Goal: Task Accomplishment & Management: Manage account settings

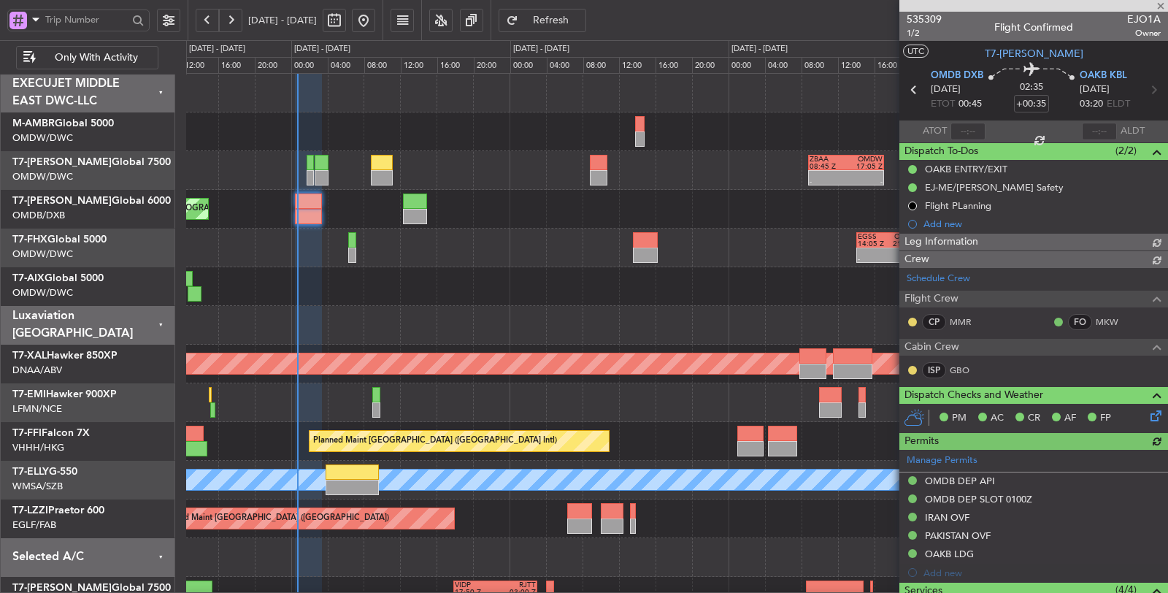
type input "[PERSON_NAME] (SYS)"
type input "7070"
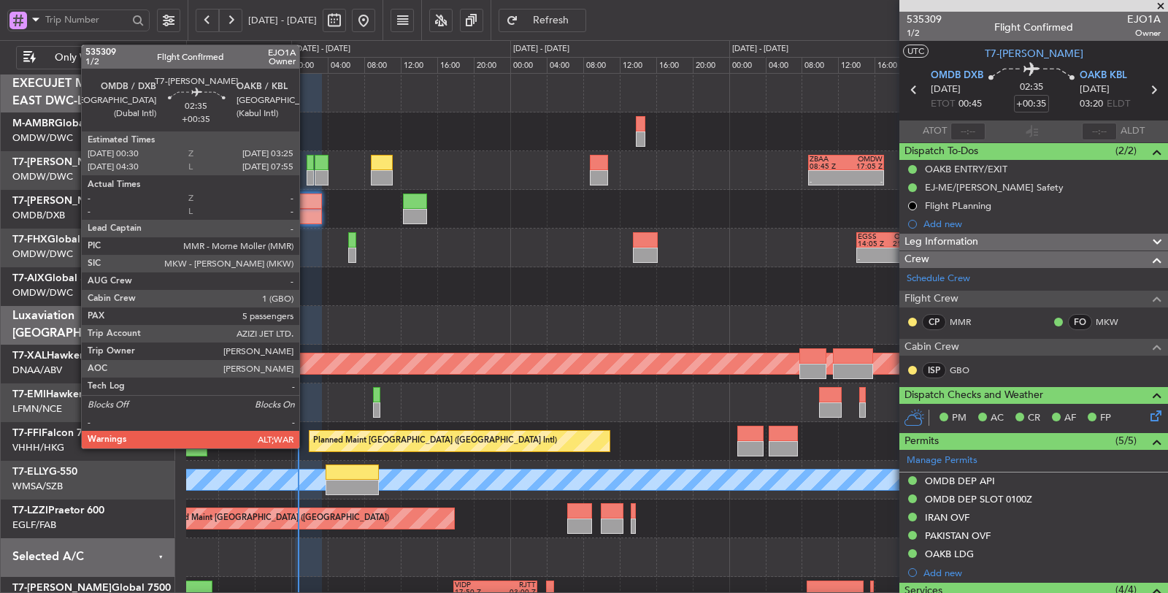
click at [307, 213] on div at bounding box center [308, 216] width 27 height 15
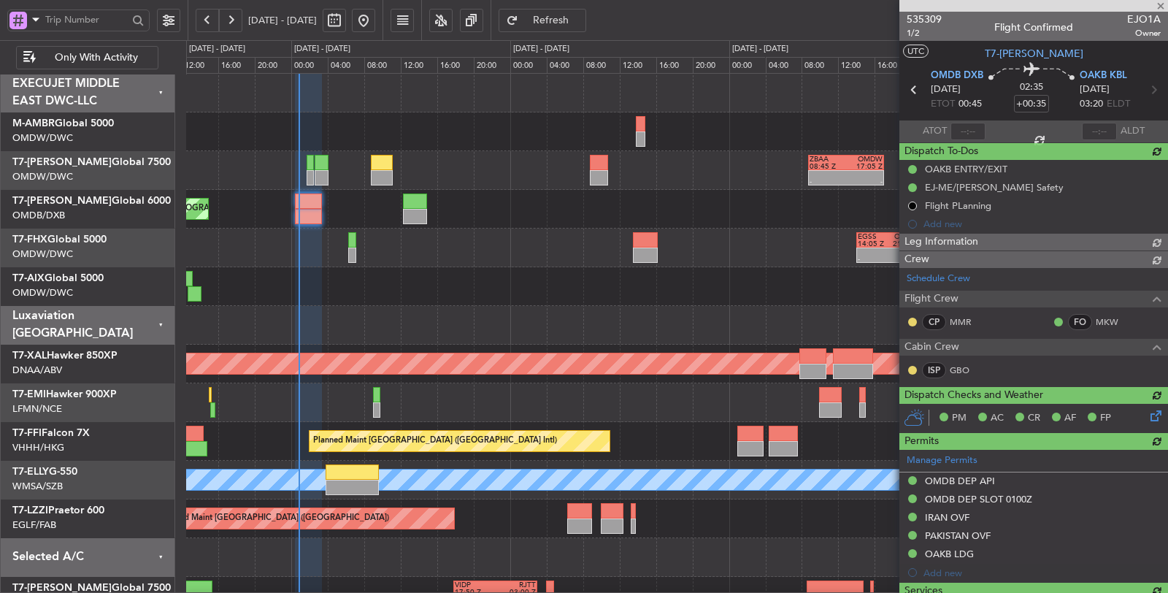
type input "6"
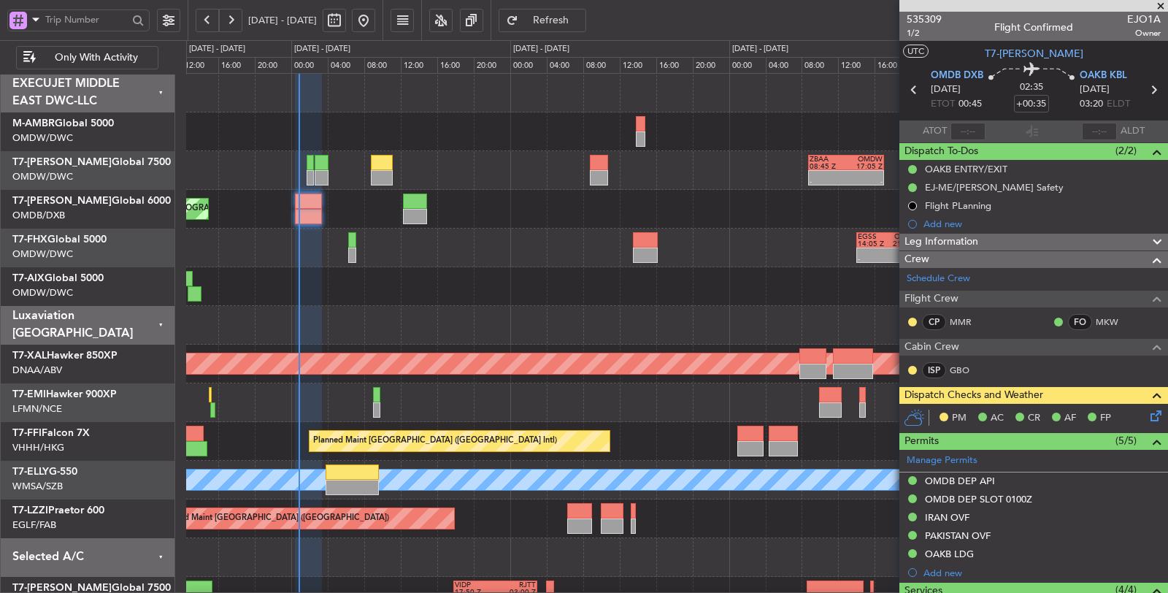
type input "[PERSON_NAME] (SYS)"
type input "7070"
type input "[PERSON_NAME] (SYS)"
type input "7070"
type input "[PERSON_NAME] (SYS)"
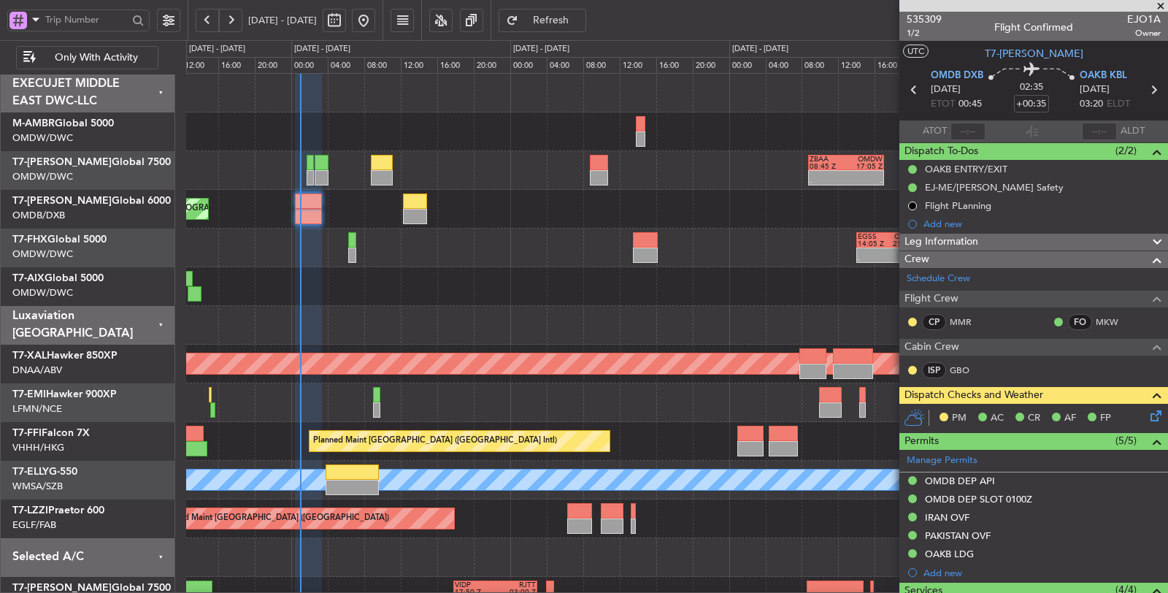
type input "7070"
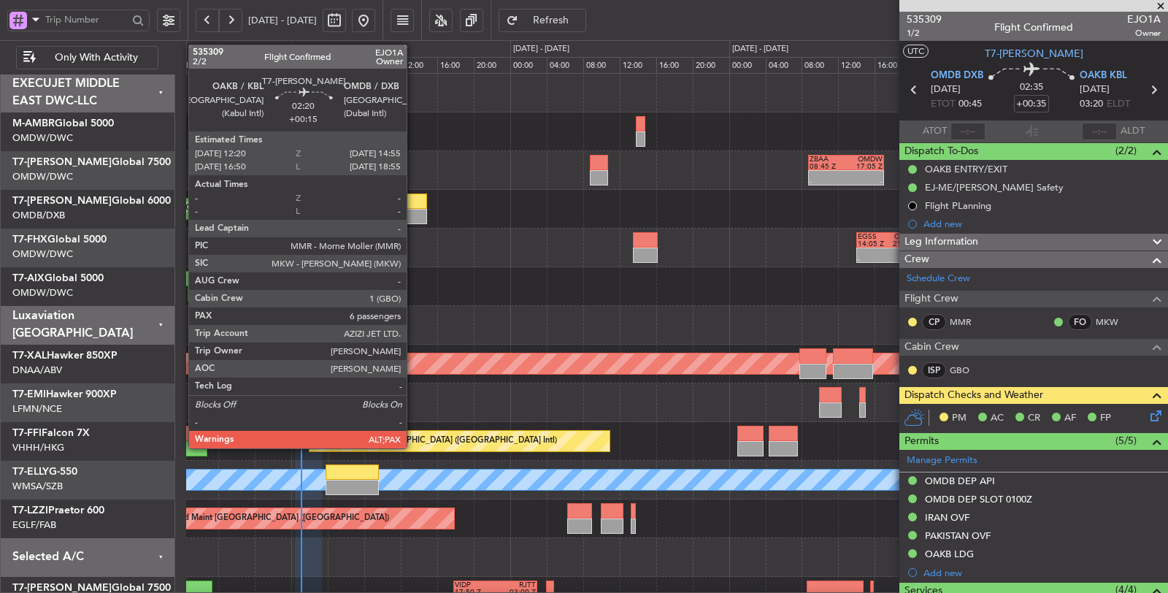
click at [414, 209] on div at bounding box center [415, 216] width 24 height 15
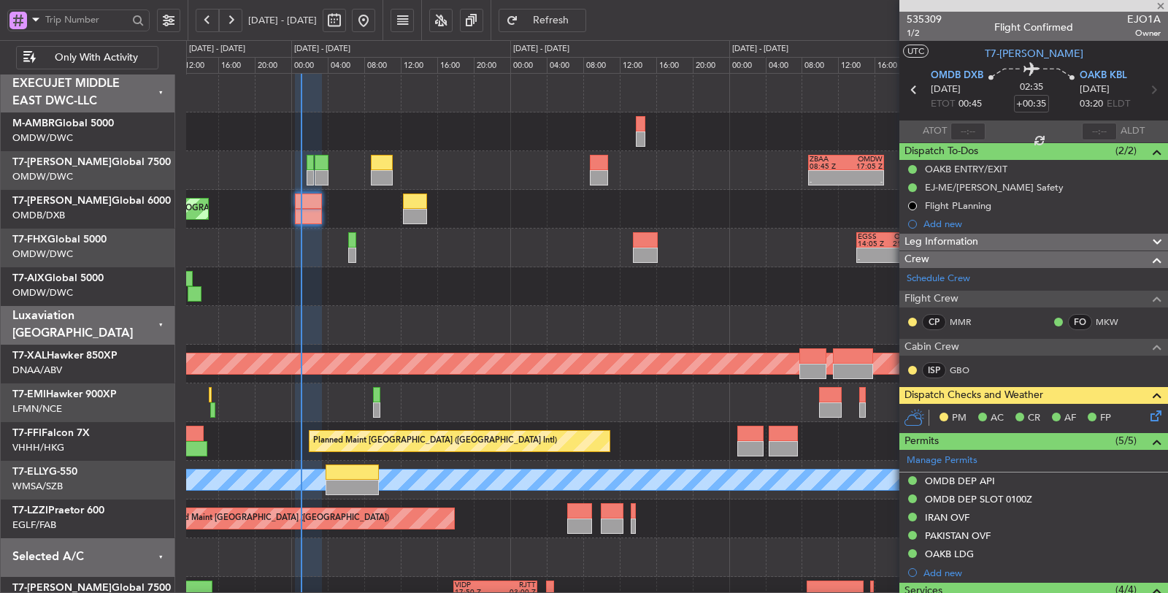
type input "+00:15"
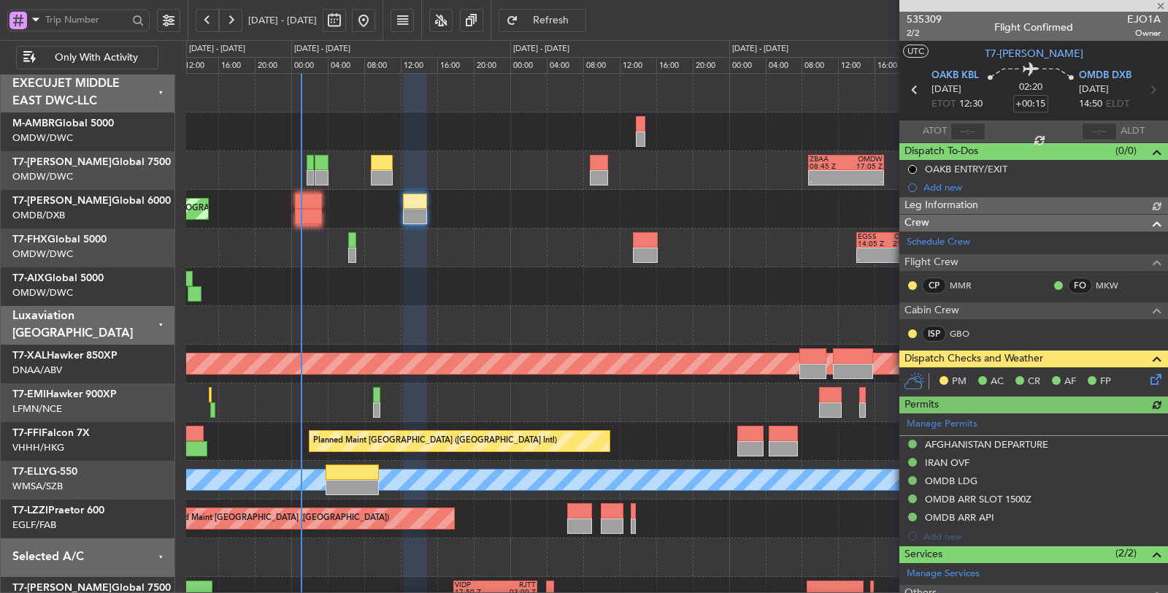
type input "[PERSON_NAME] (SYS)"
type input "7071"
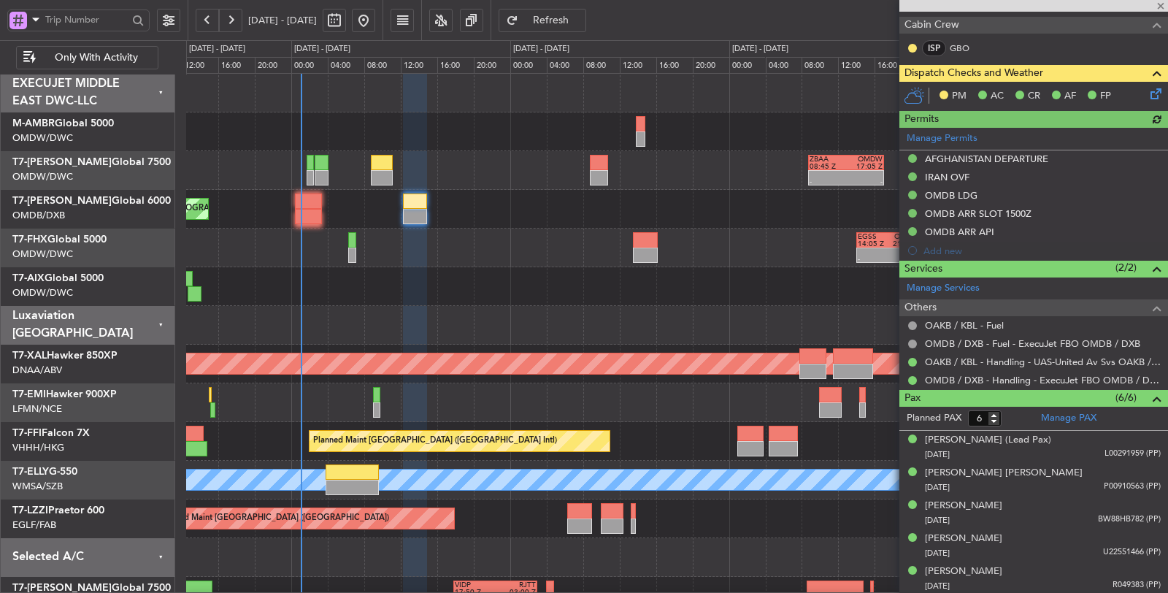
scroll to position [315, 0]
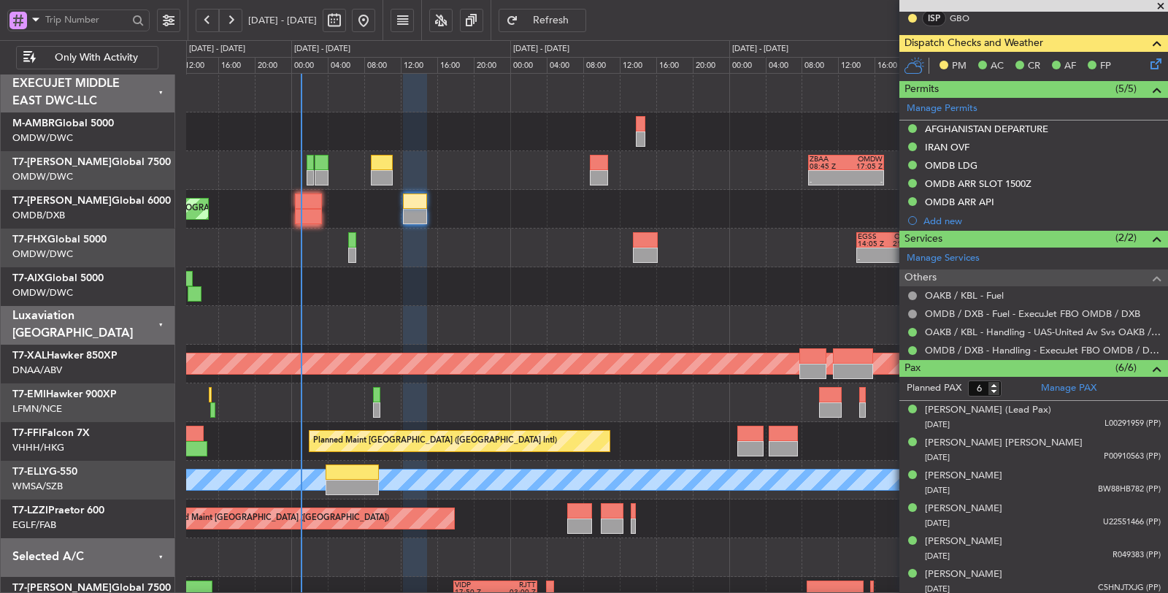
click at [909, 198] on button at bounding box center [912, 201] width 9 height 9
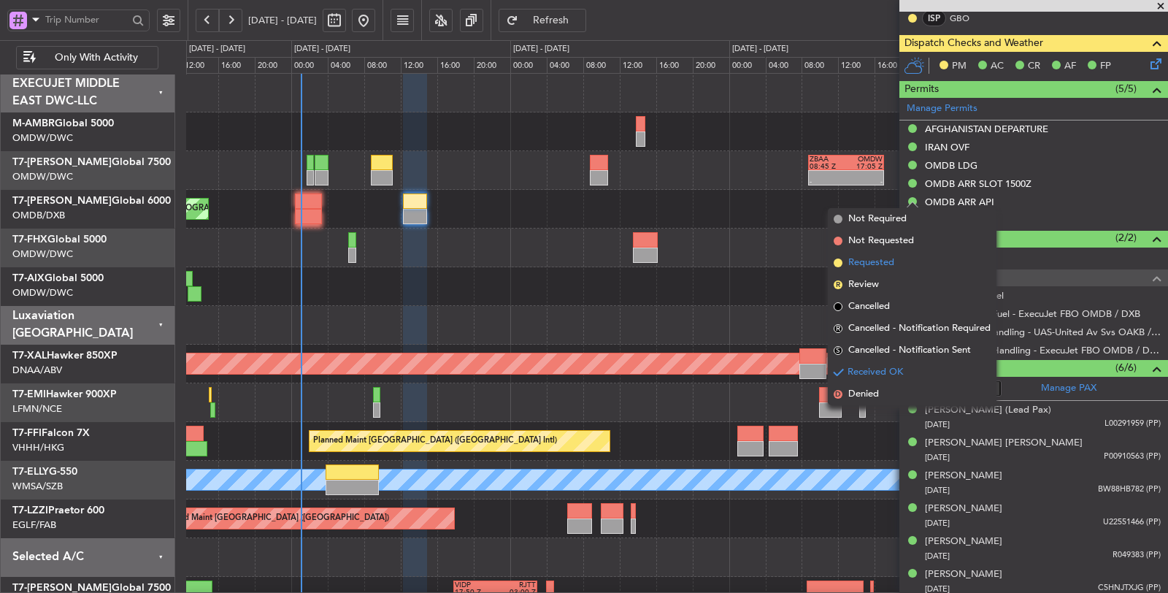
click at [902, 259] on li "Requested" at bounding box center [912, 263] width 169 height 22
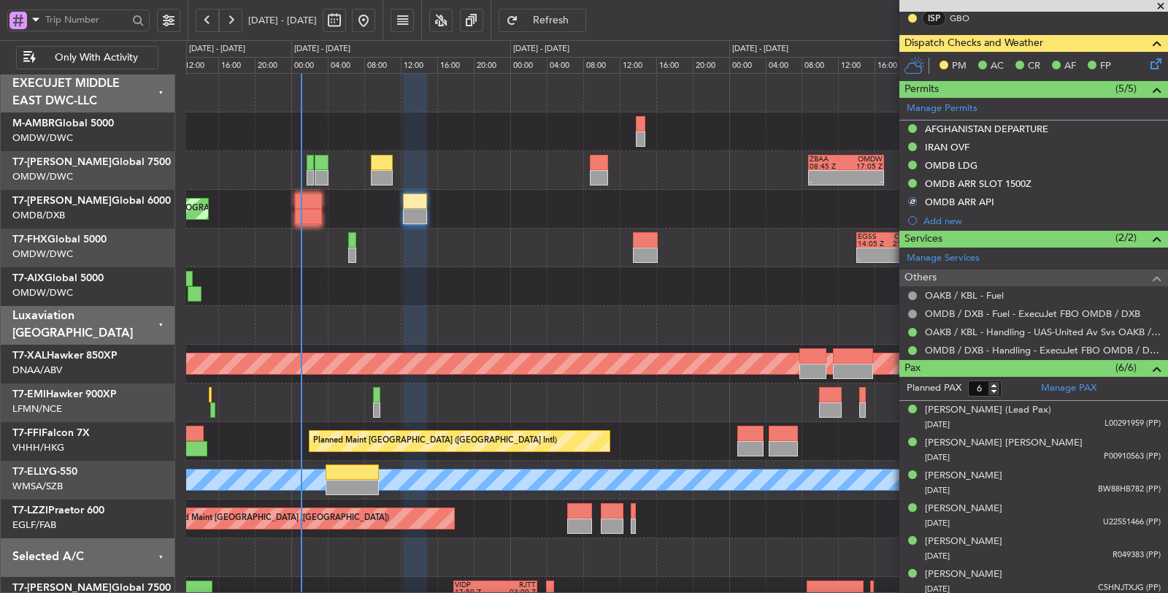
click at [1147, 59] on icon at bounding box center [1153, 61] width 12 height 12
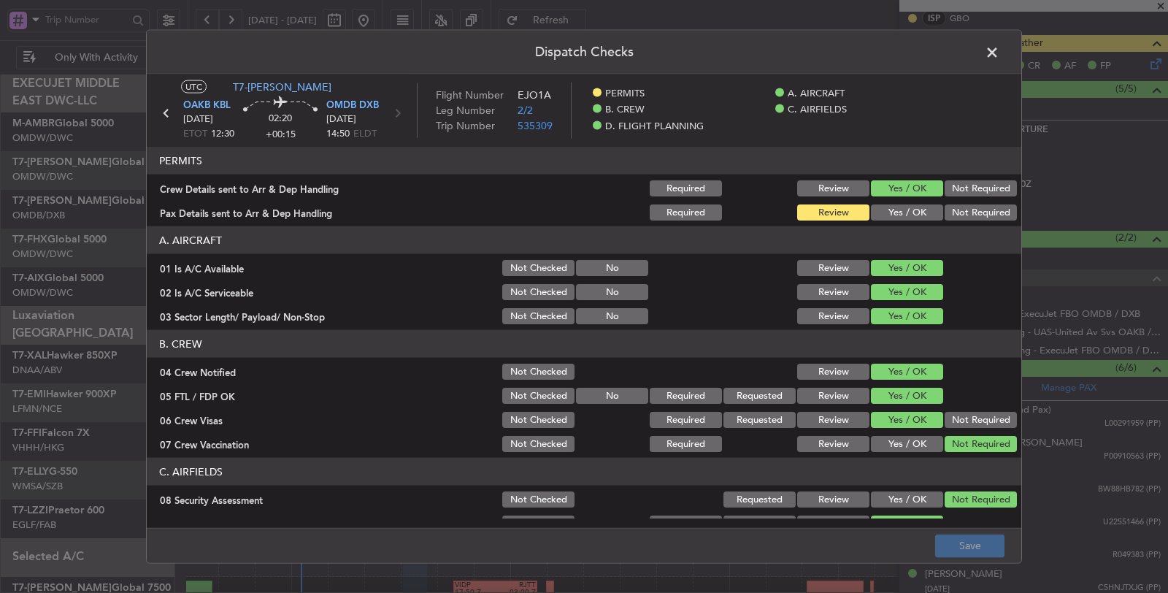
click at [907, 207] on button "Yes / OK" at bounding box center [907, 212] width 72 height 16
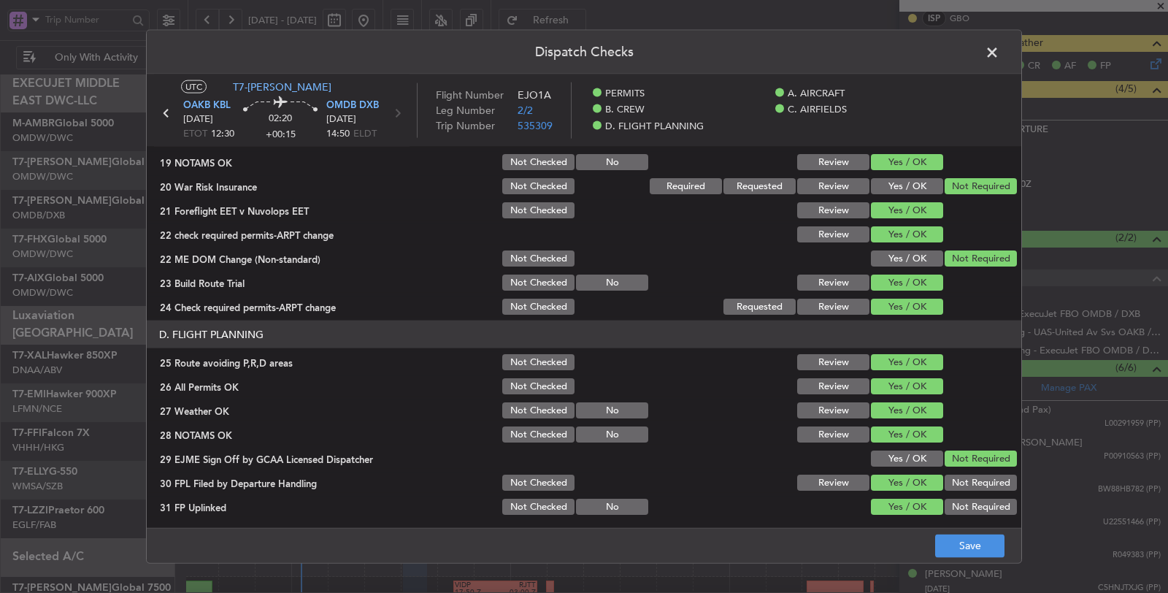
scroll to position [699, 0]
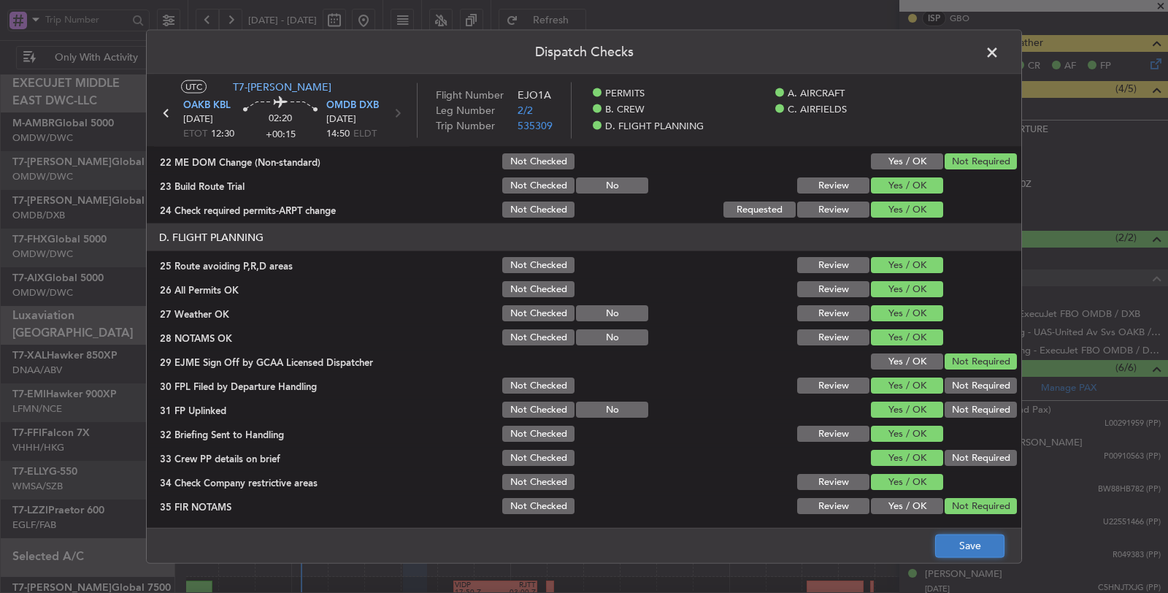
click at [943, 545] on button "Save" at bounding box center [969, 545] width 69 height 23
click at [999, 49] on span at bounding box center [999, 56] width 0 height 29
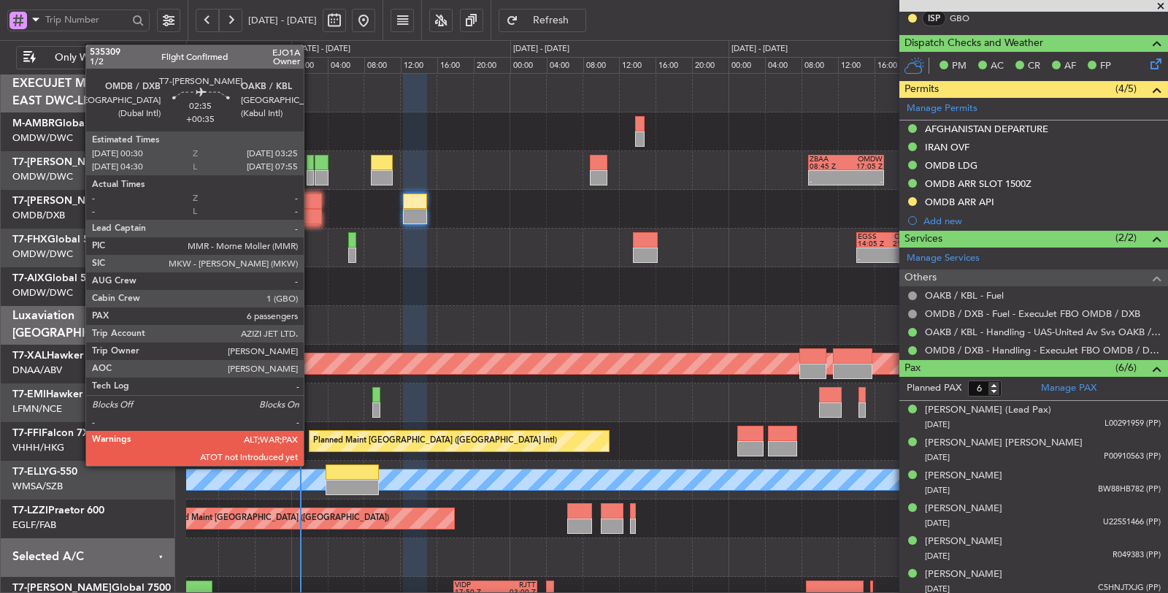
click at [311, 209] on div at bounding box center [308, 216] width 27 height 15
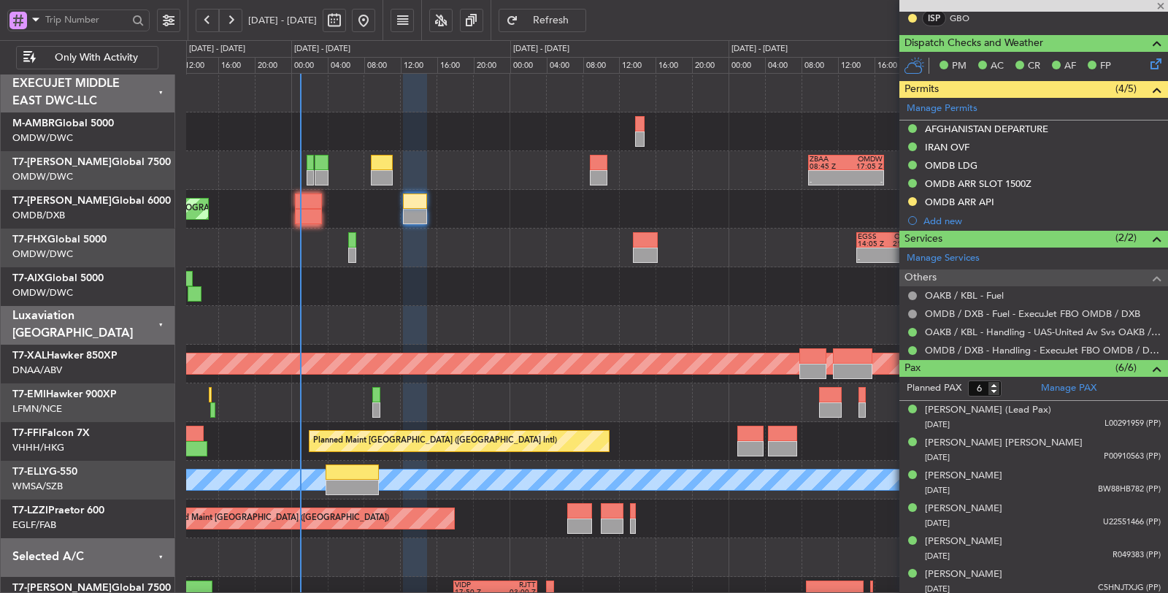
type input "+00:35"
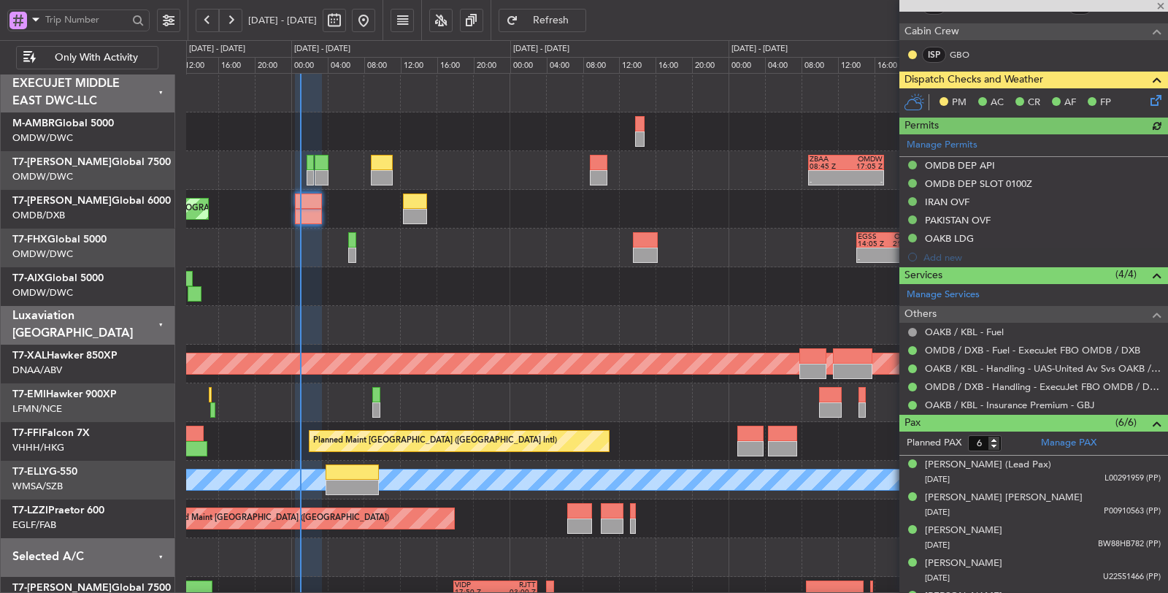
type input "[PERSON_NAME] (SYS)"
type input "7070"
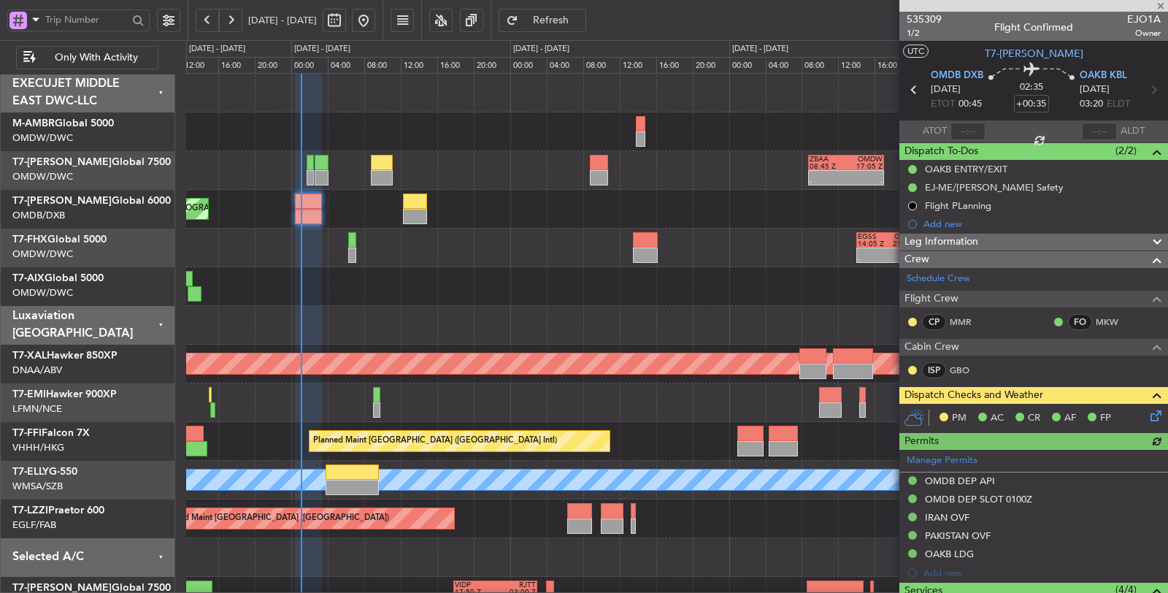
type input "[PERSON_NAME] (SYS)"
type input "7070"
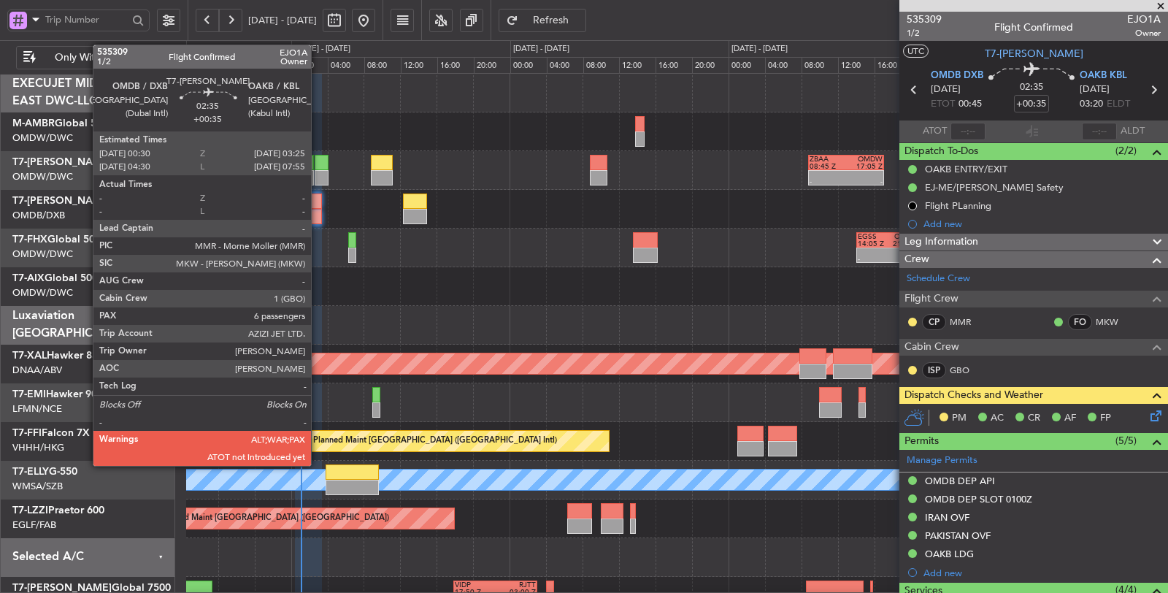
click at [318, 216] on div at bounding box center [308, 216] width 27 height 15
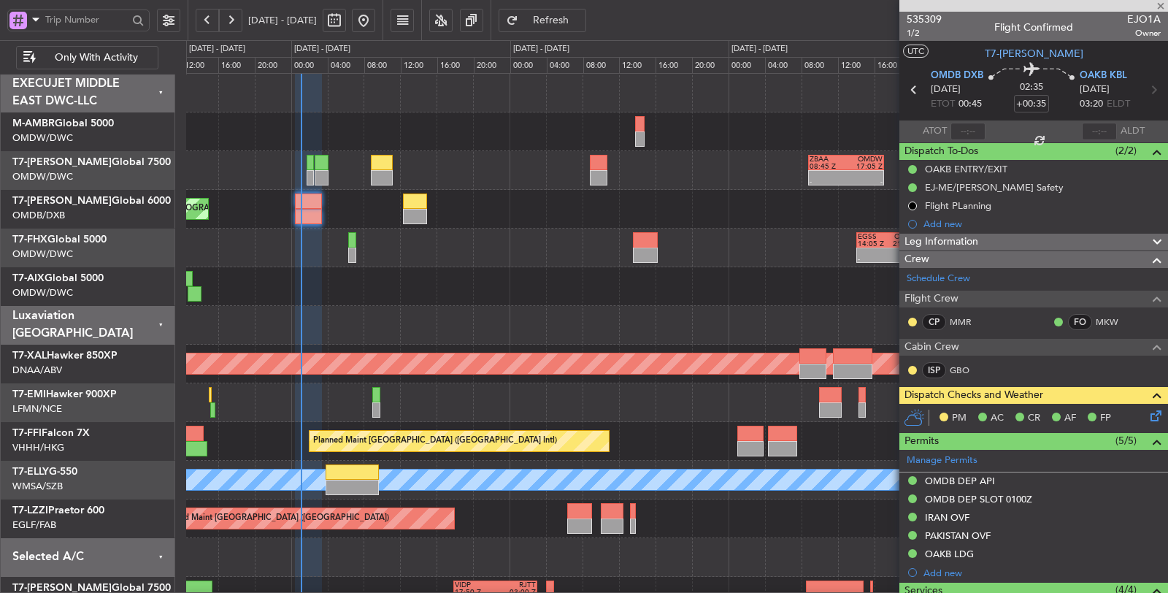
click at [1147, 416] on icon at bounding box center [1153, 413] width 12 height 12
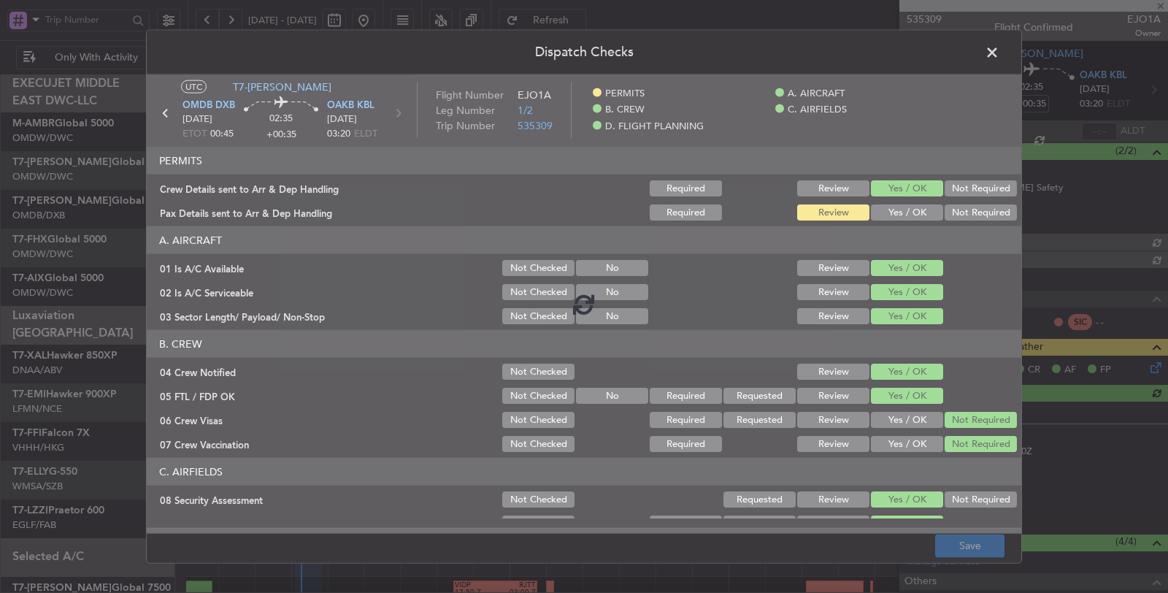
type input "[PERSON_NAME] (SYS)"
type input "7070"
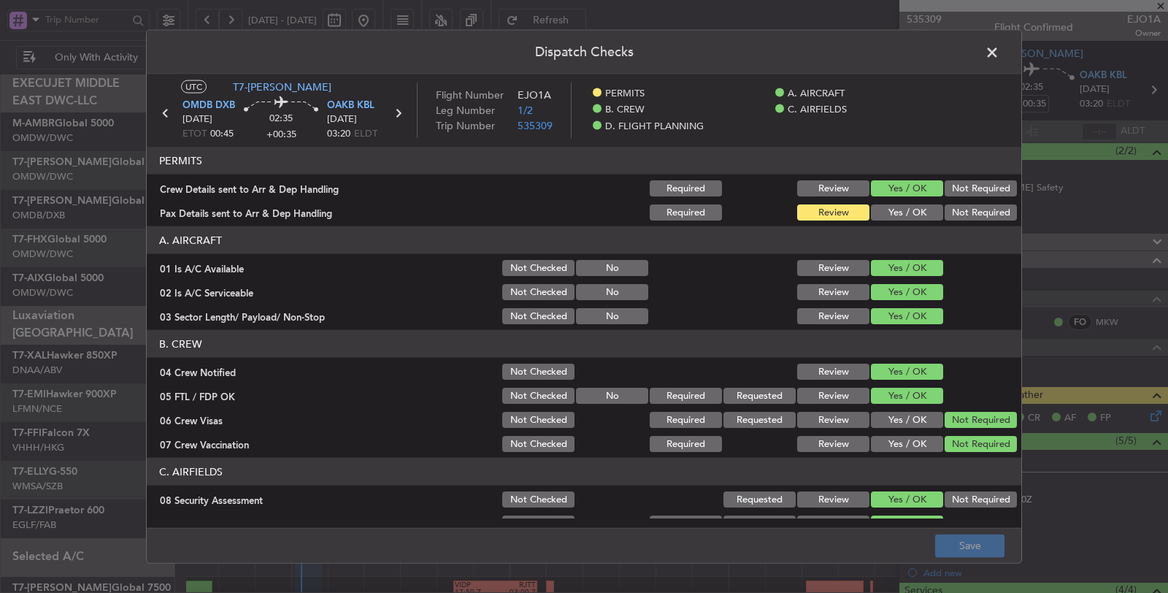
click at [900, 208] on button "Yes / OK" at bounding box center [907, 212] width 72 height 16
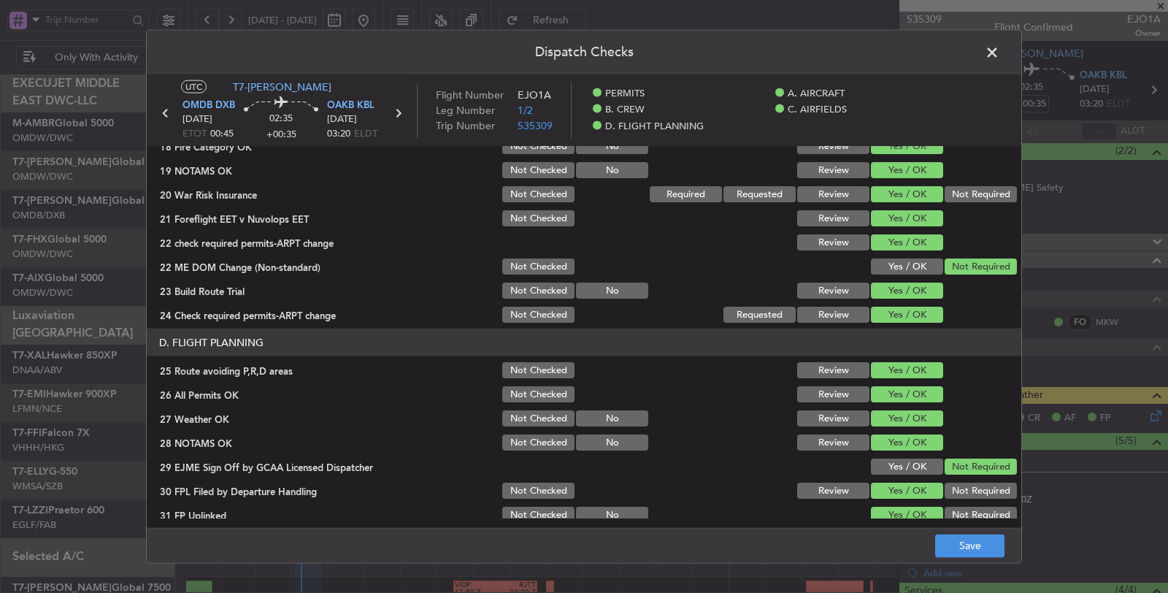
scroll to position [699, 0]
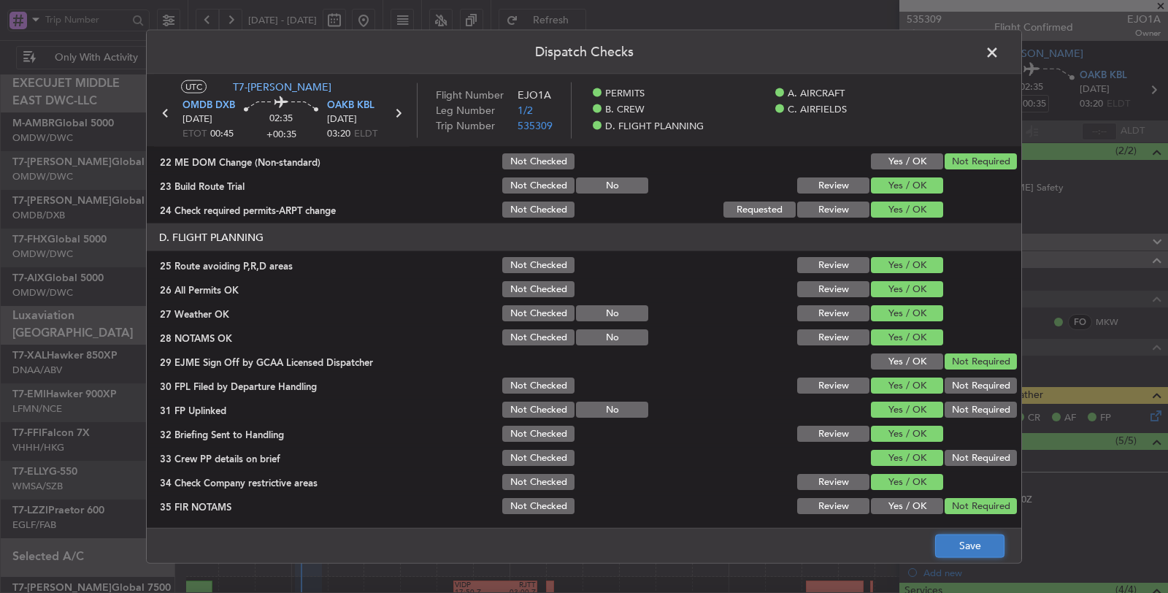
click at [958, 553] on button "Save" at bounding box center [969, 545] width 69 height 23
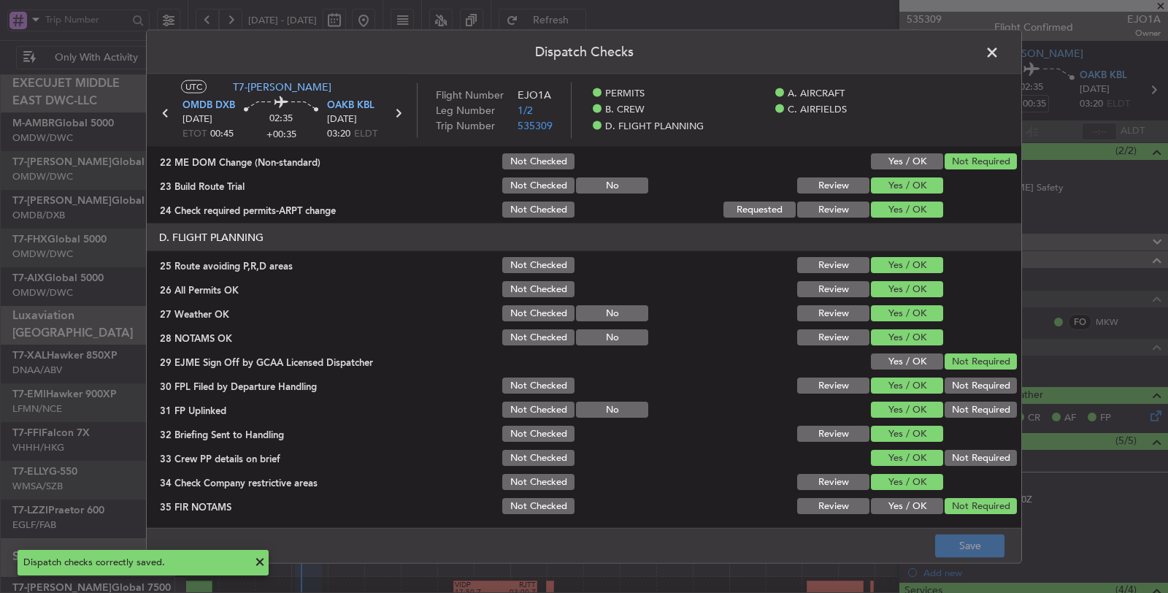
click at [999, 50] on span at bounding box center [999, 56] width 0 height 29
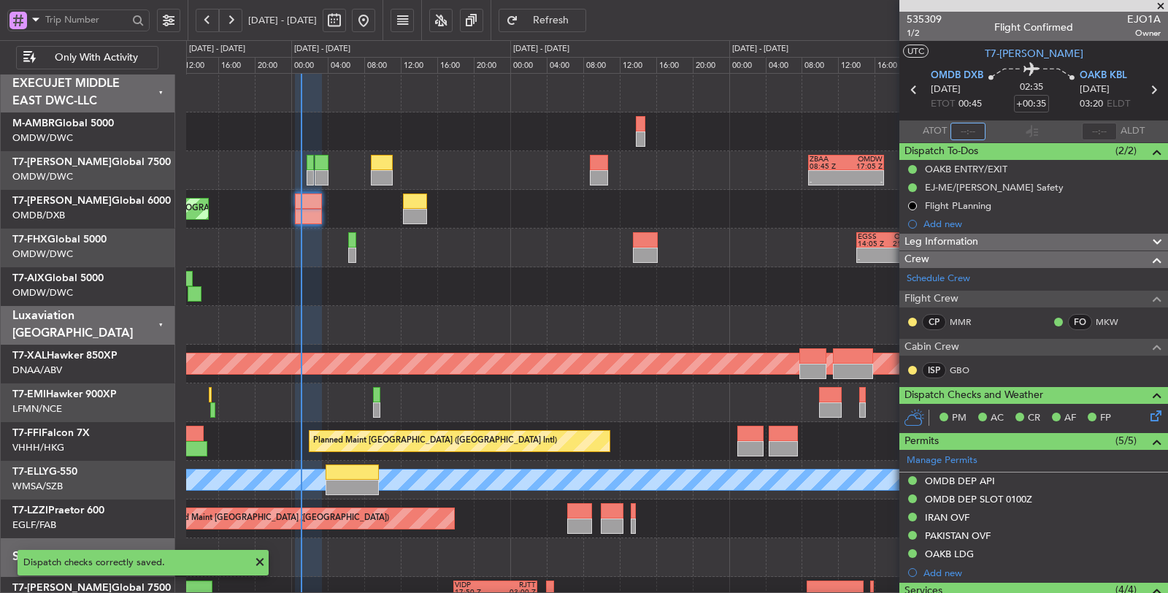
click at [958, 129] on input "text" at bounding box center [967, 132] width 35 height 18
type input "01:02"
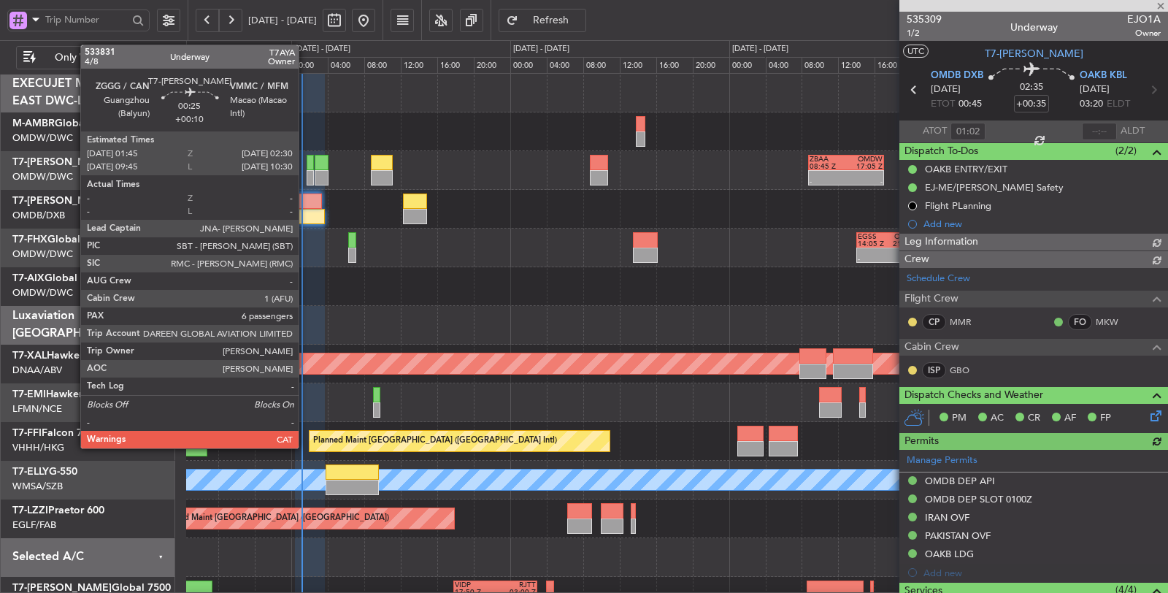
type input "[PERSON_NAME] (SYS)"
type input "7070"
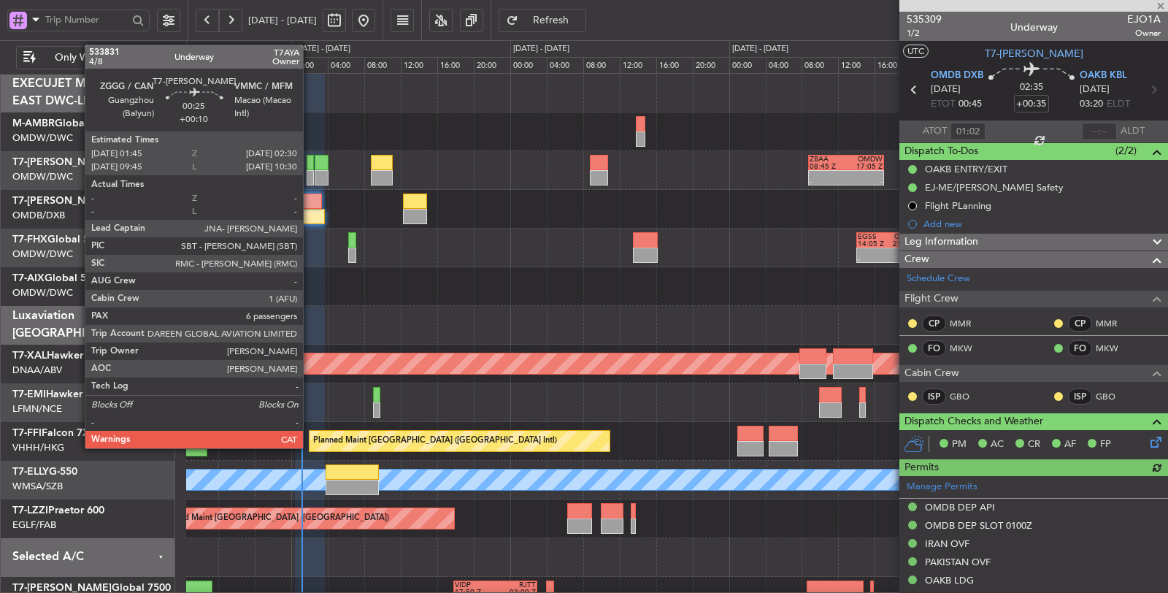
click at [310, 176] on div at bounding box center [310, 177] width 7 height 15
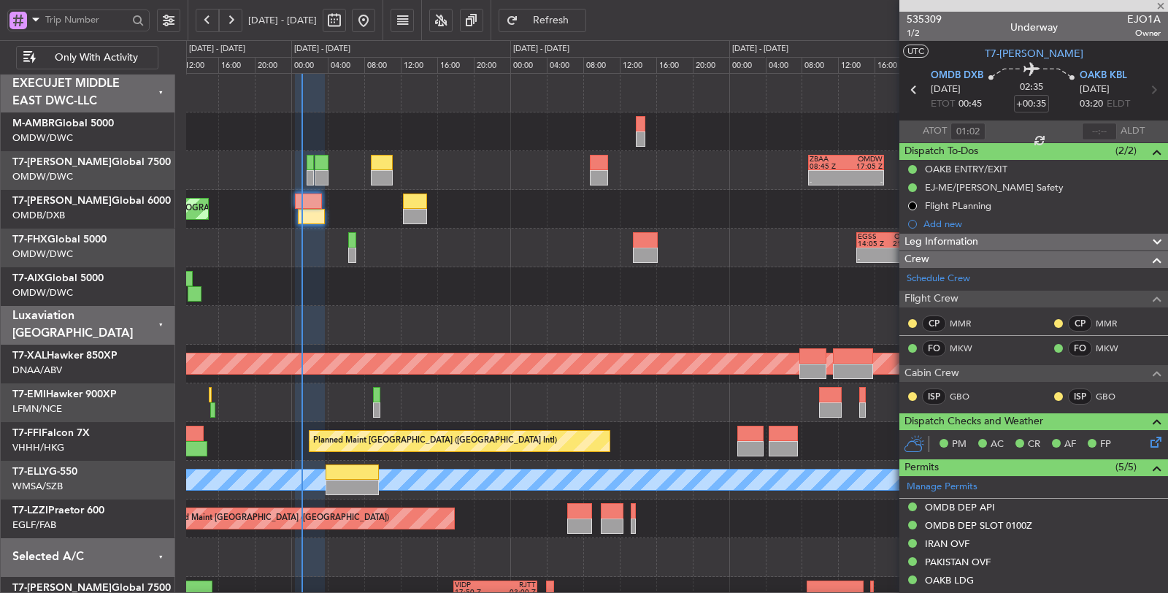
type input "+00:10"
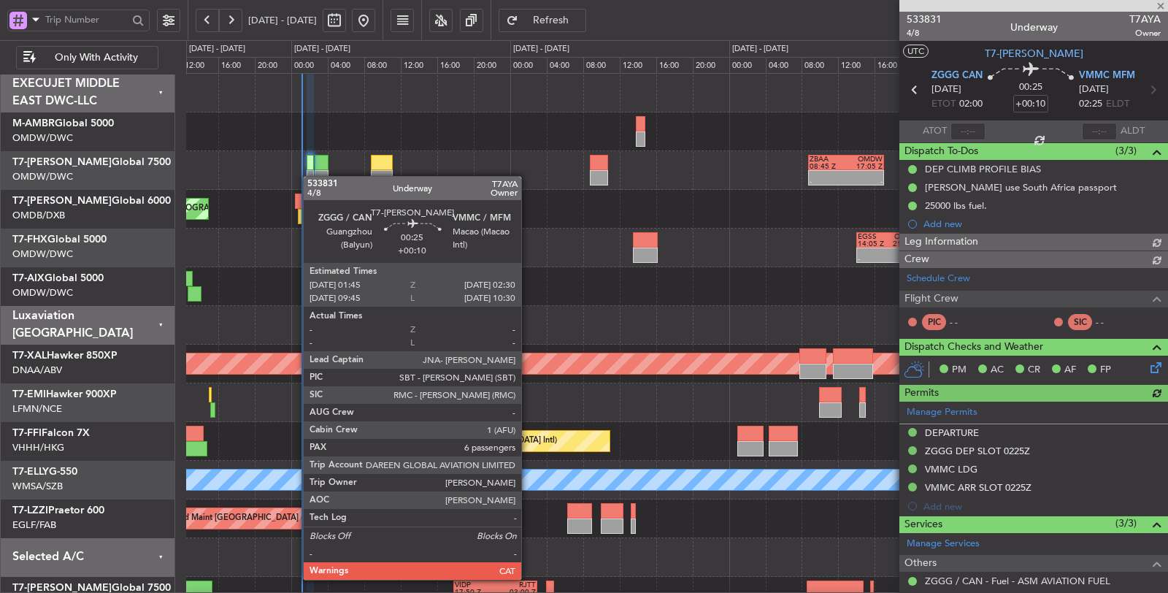
type input "[PERSON_NAME] (SYS)"
type input "7097"
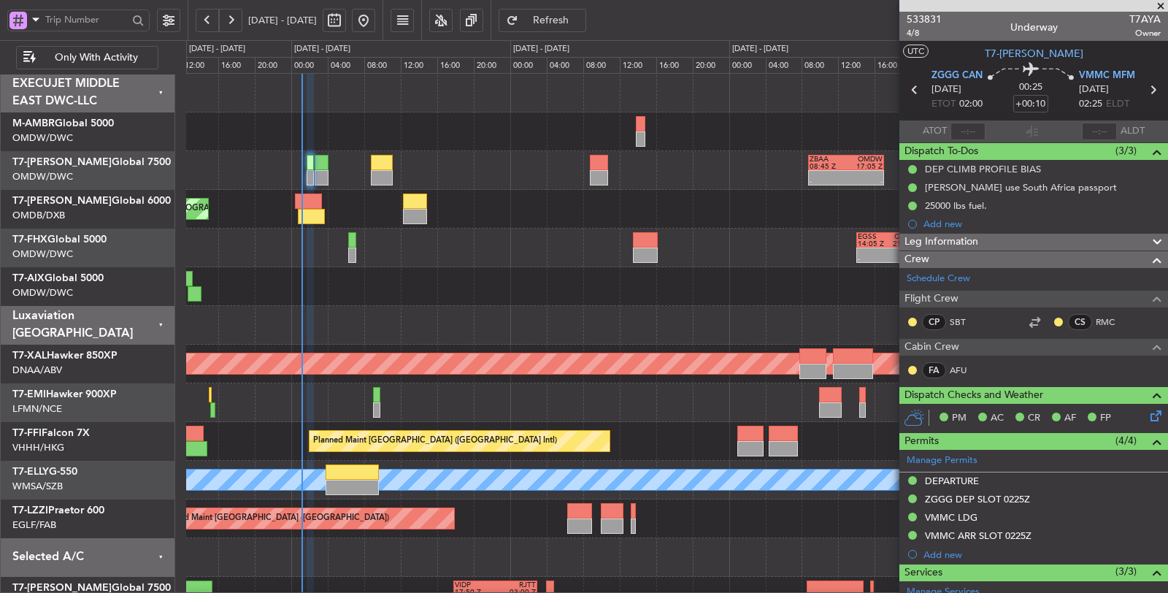
click at [408, 293] on div at bounding box center [677, 286] width 982 height 39
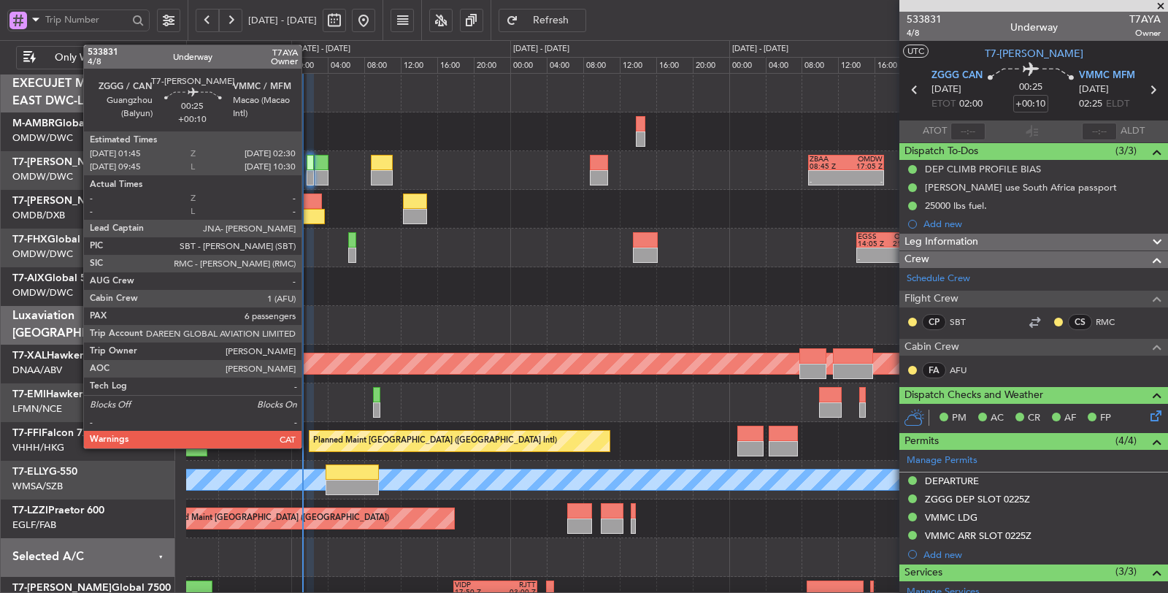
click at [309, 173] on div at bounding box center [310, 177] width 7 height 15
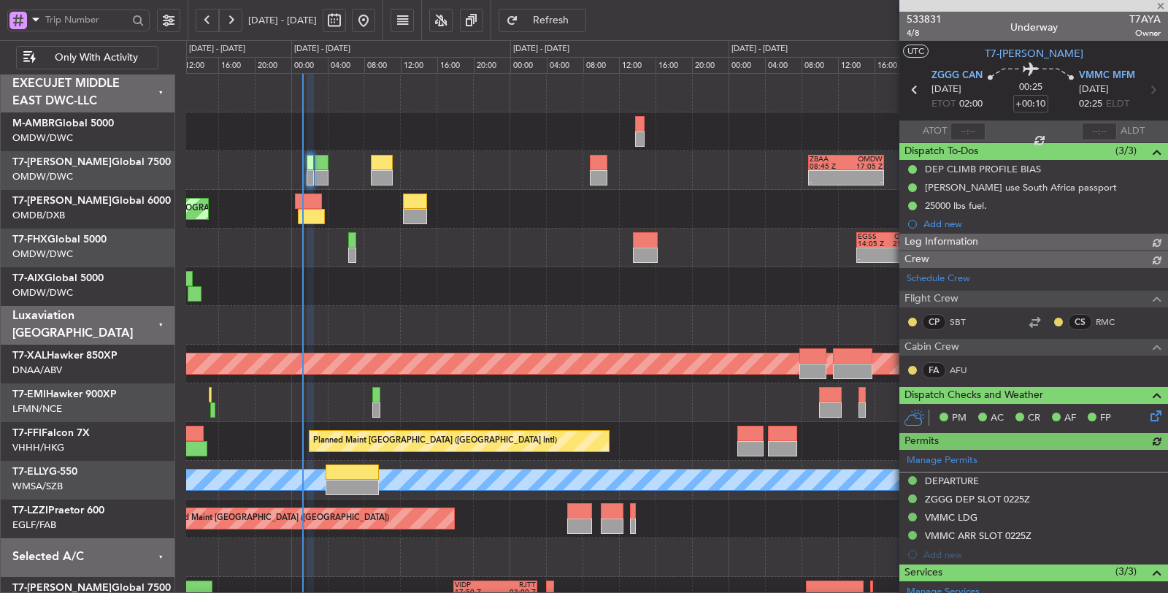
type input "[PERSON_NAME] (SYS)"
type input "7097"
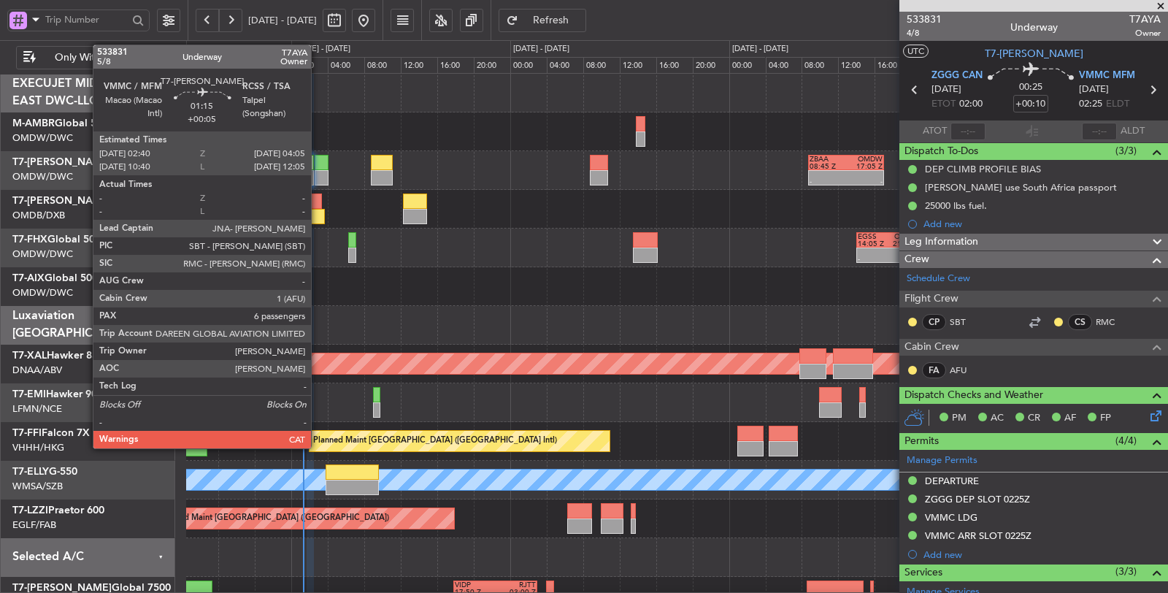
click at [318, 172] on div at bounding box center [321, 177] width 13 height 15
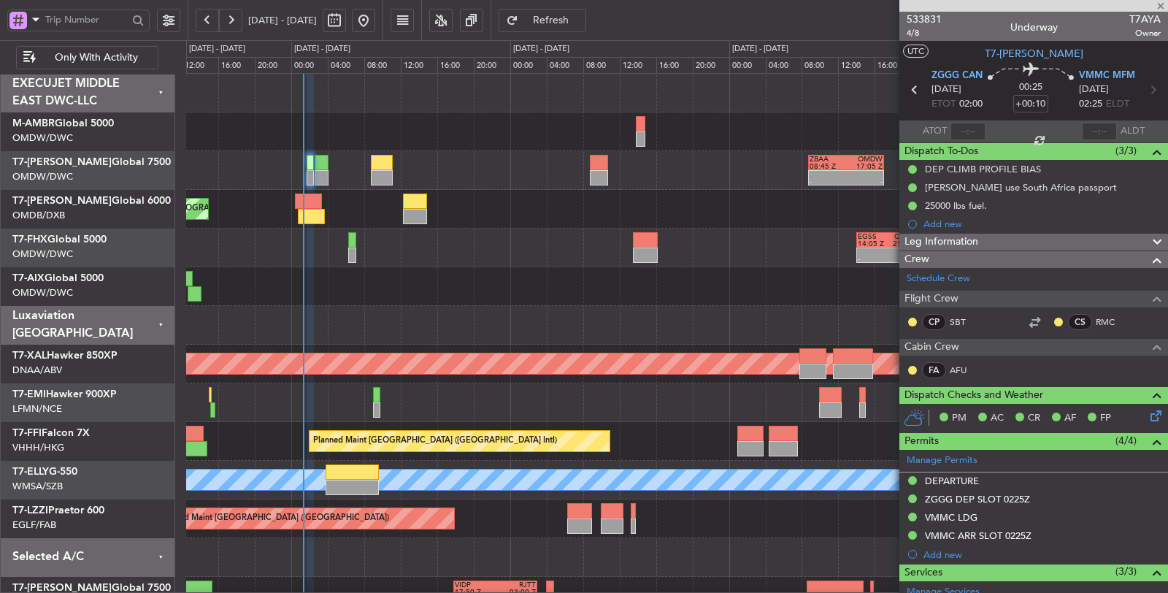
type input "+00:05"
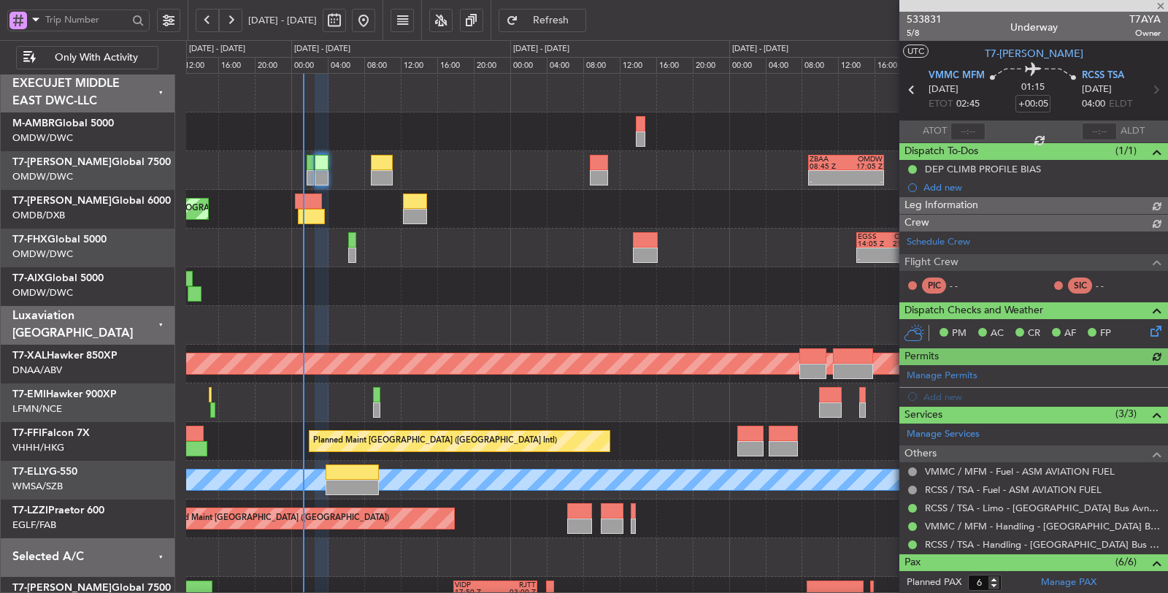
type input "[PERSON_NAME] (SYS)"
type input "7098"
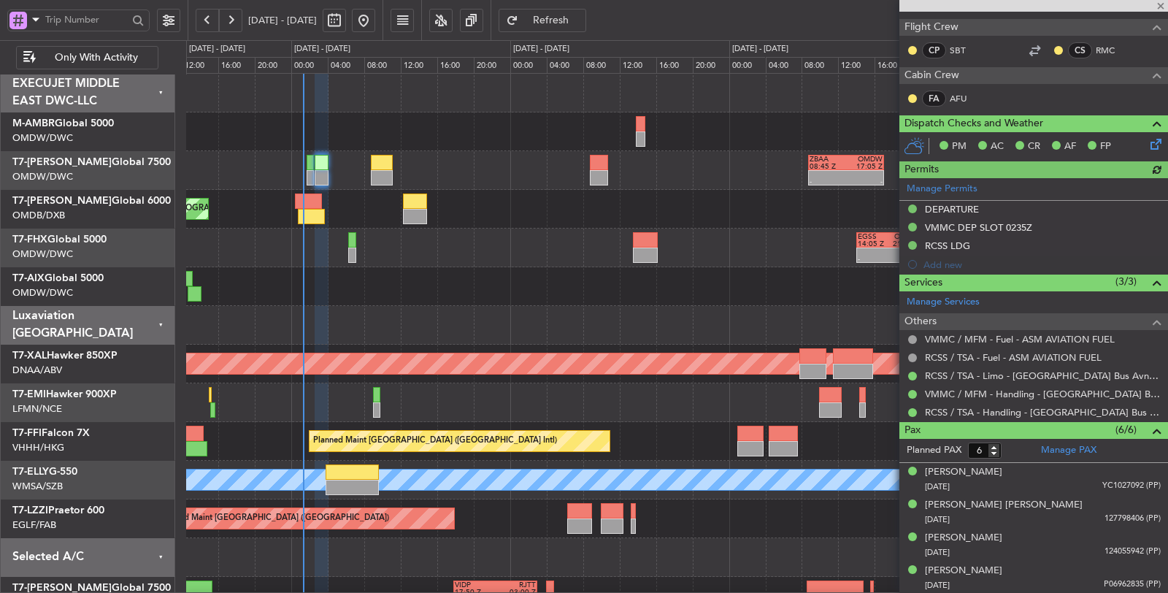
scroll to position [249, 0]
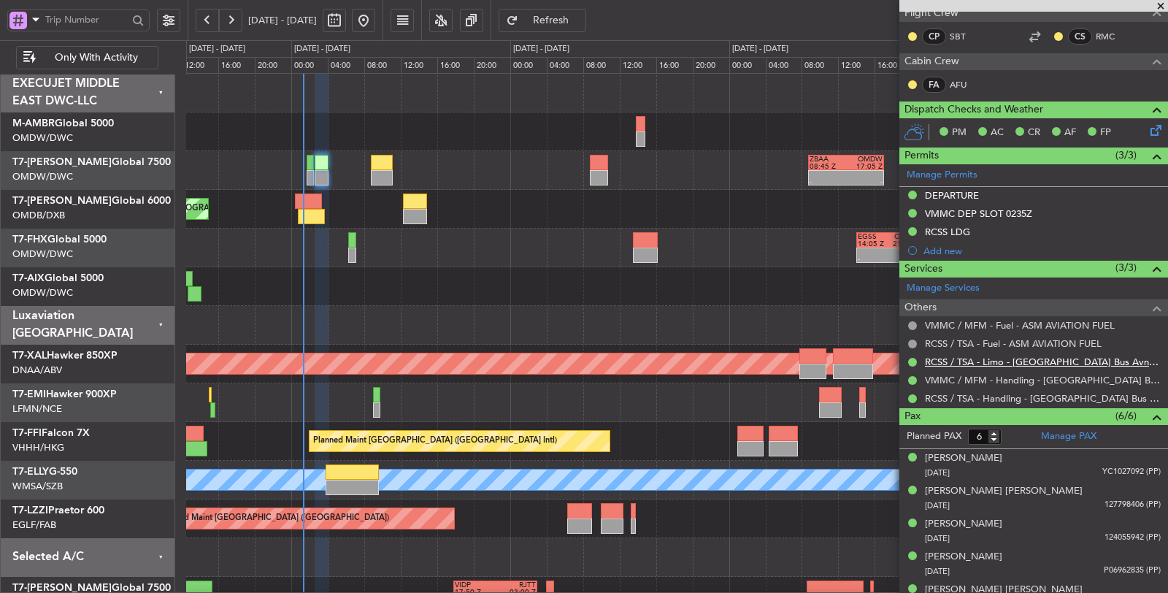
click at [991, 355] on link "RCSS / TSA - Limo - [GEOGRAPHIC_DATA] Bus Avn RCSS / TSA" at bounding box center [1043, 361] width 236 height 12
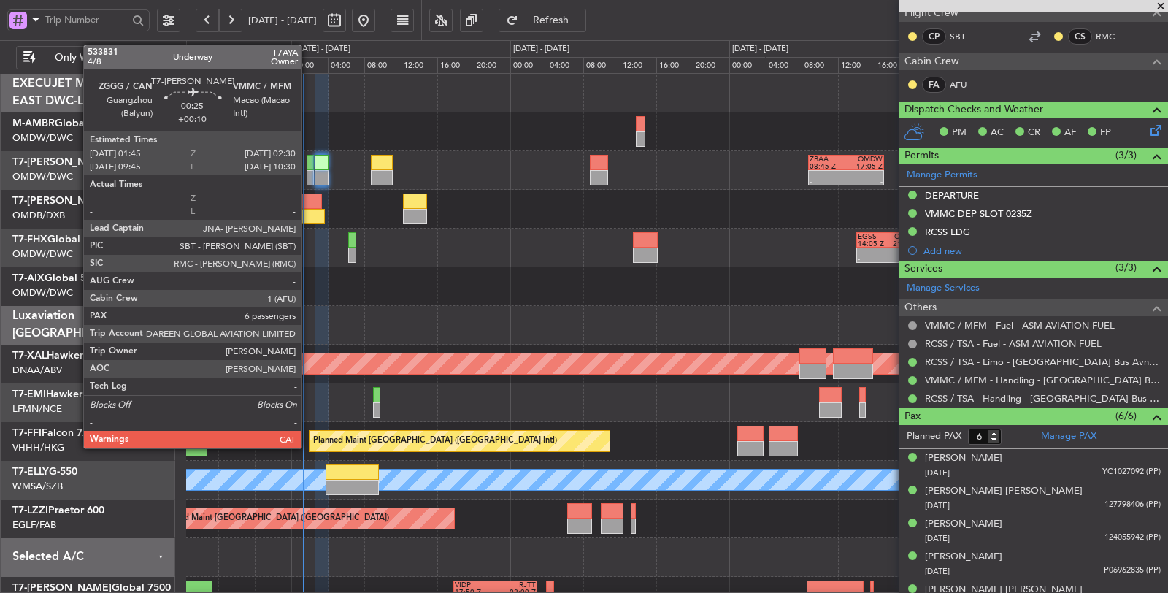
click at [309, 180] on div at bounding box center [310, 177] width 7 height 15
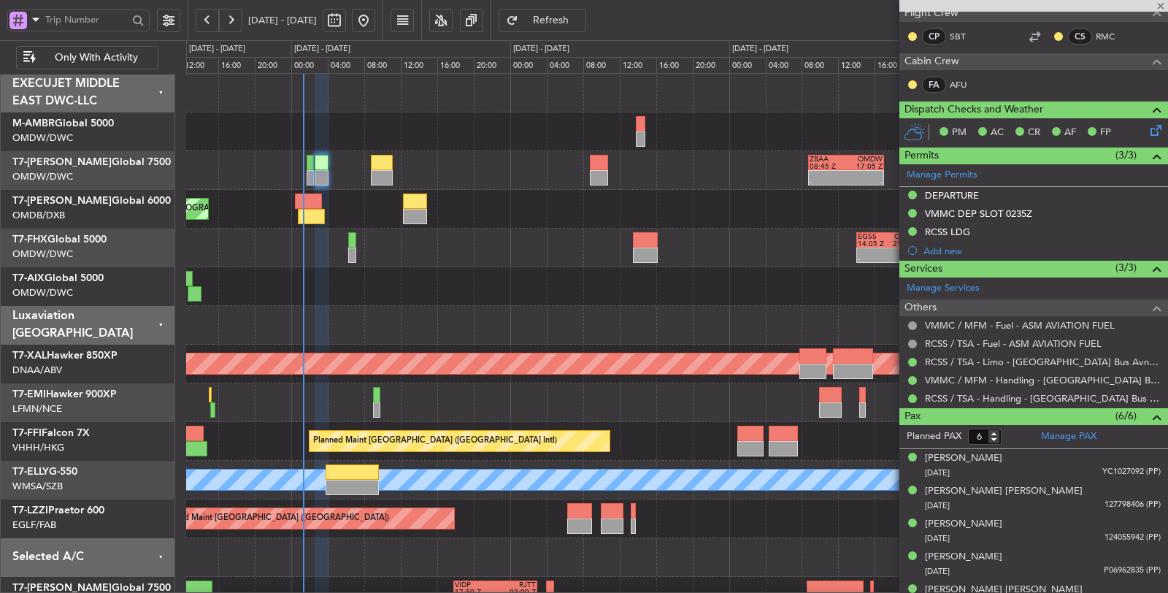
type input "+00:10"
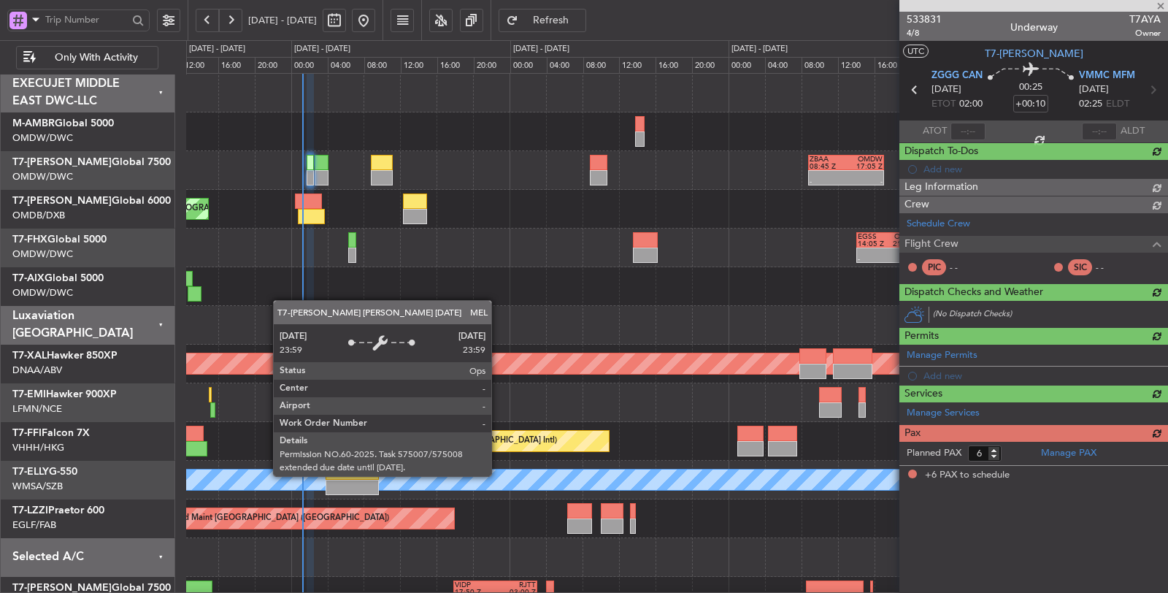
scroll to position [0, 0]
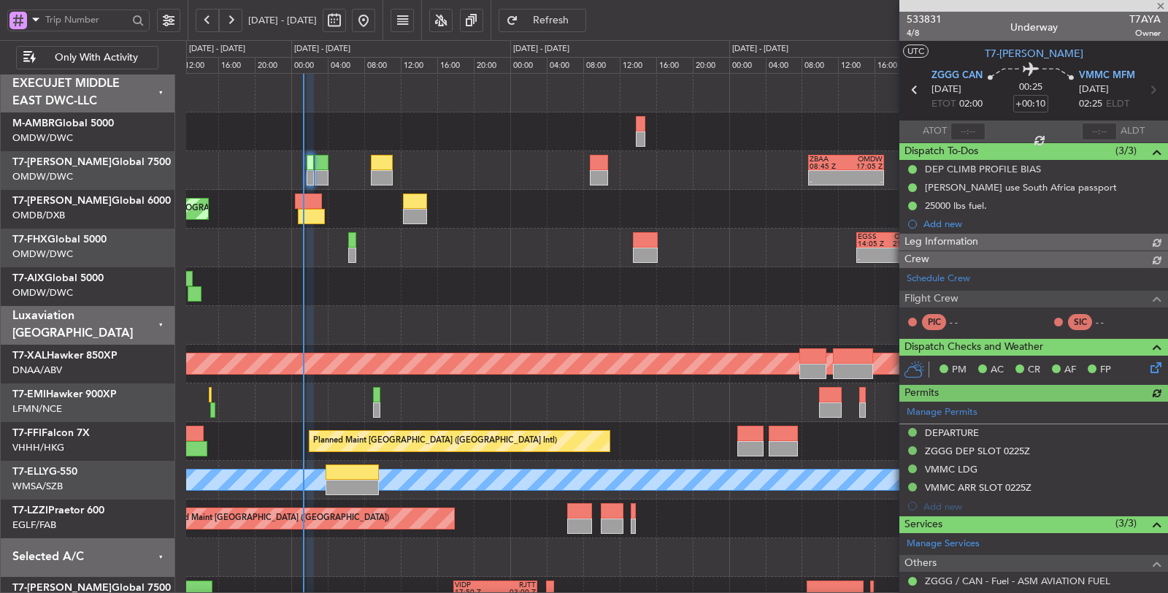
type input "[PERSON_NAME] (SYS)"
type input "7097"
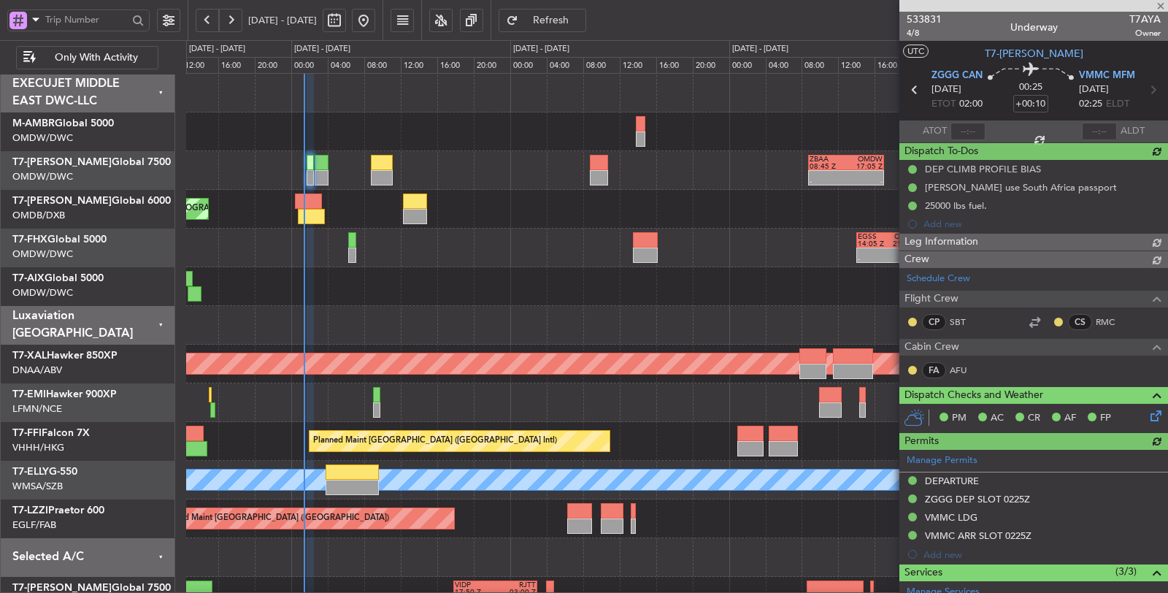
type input "[PERSON_NAME] (SYS)"
type input "7097"
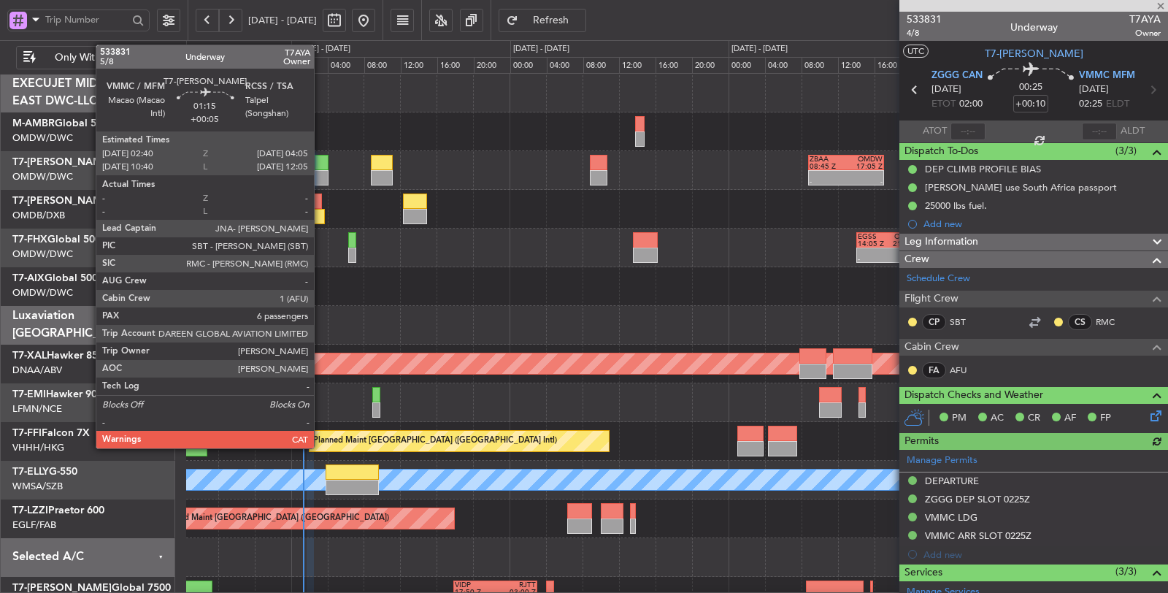
click at [321, 175] on div at bounding box center [321, 177] width 13 height 15
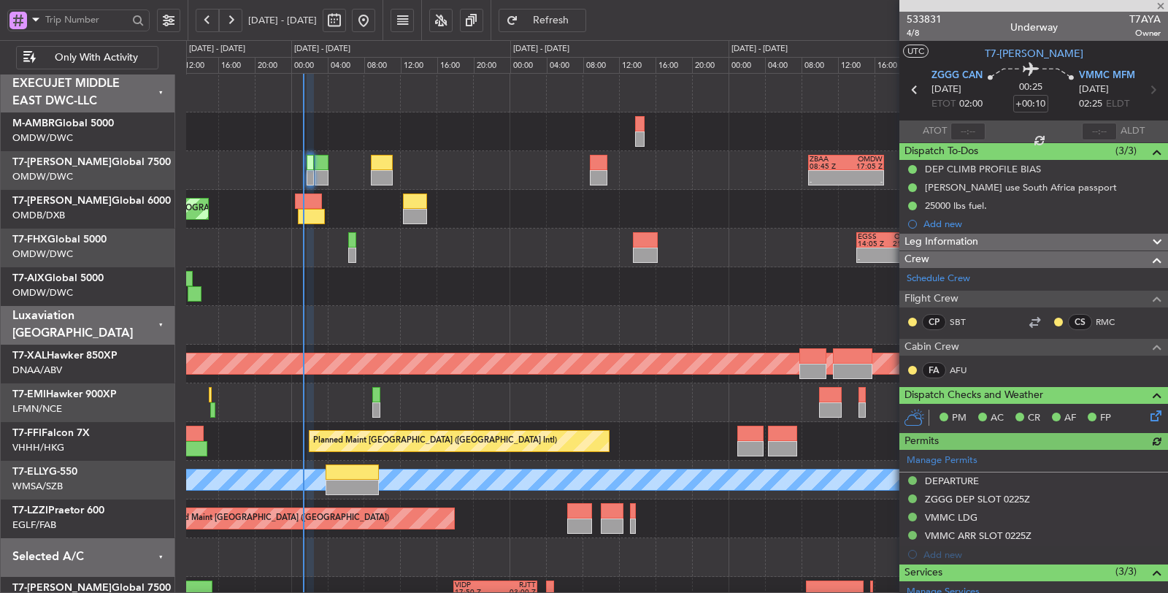
type input "+00:05"
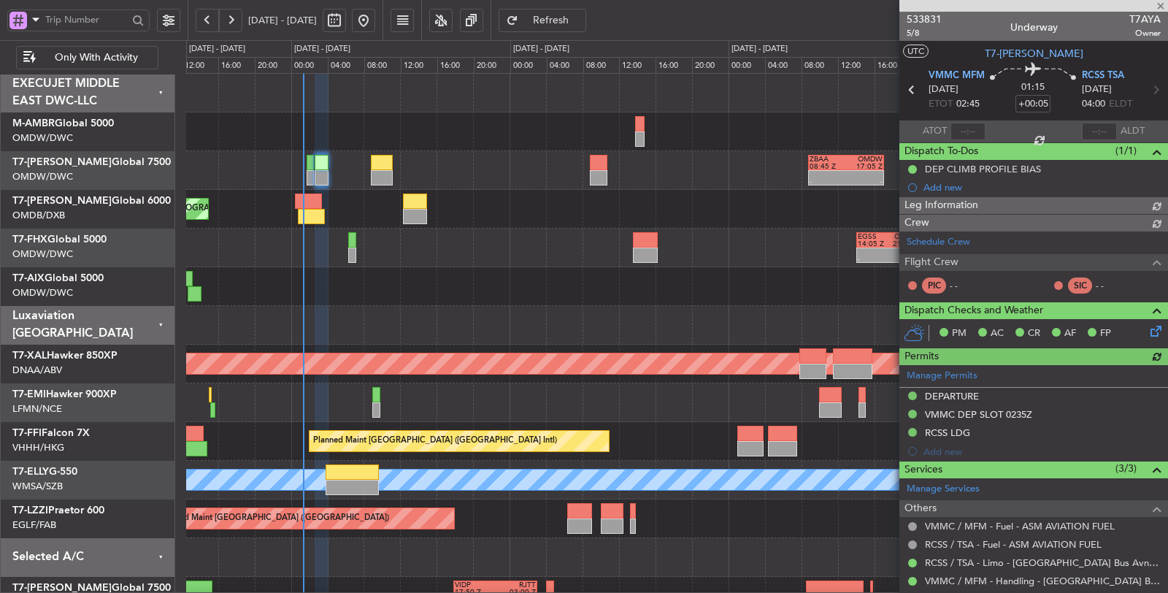
type input "[PERSON_NAME] (SYS)"
type input "7098"
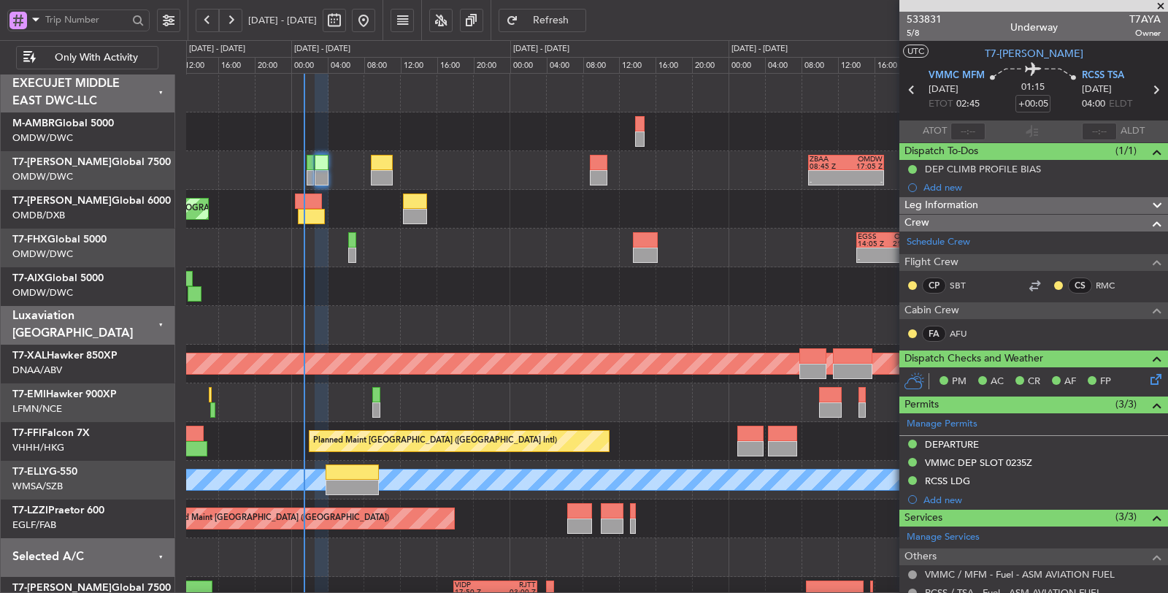
type input "[PERSON_NAME] (SYS)"
type input "7098"
type input "[PERSON_NAME] (SYS)"
type input "7098"
type input "[PERSON_NAME] (SYS)"
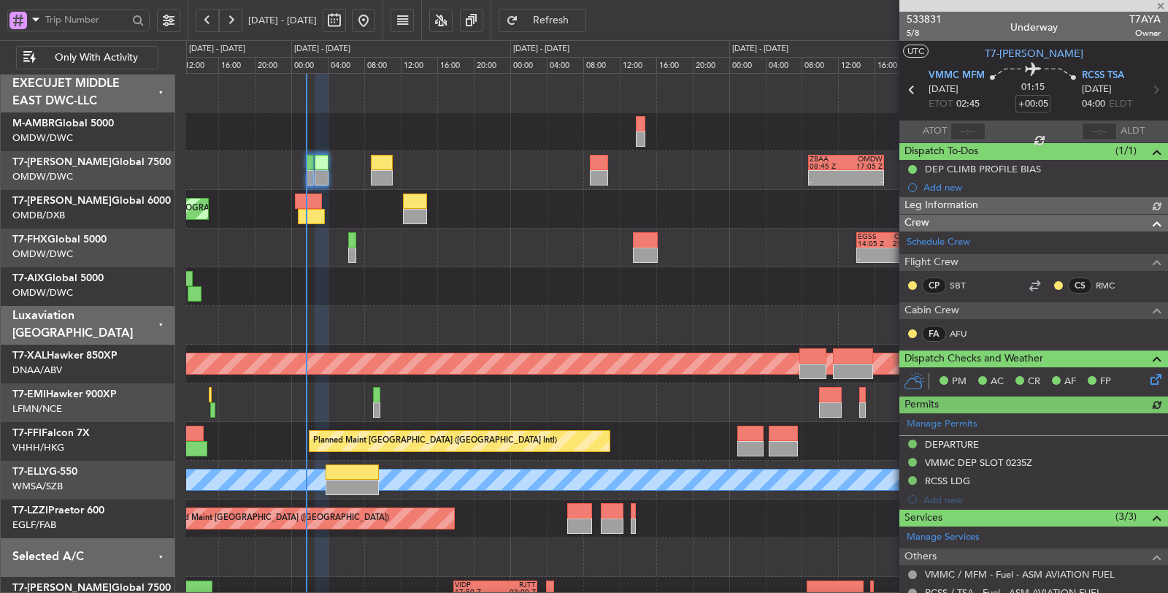
type input "7098"
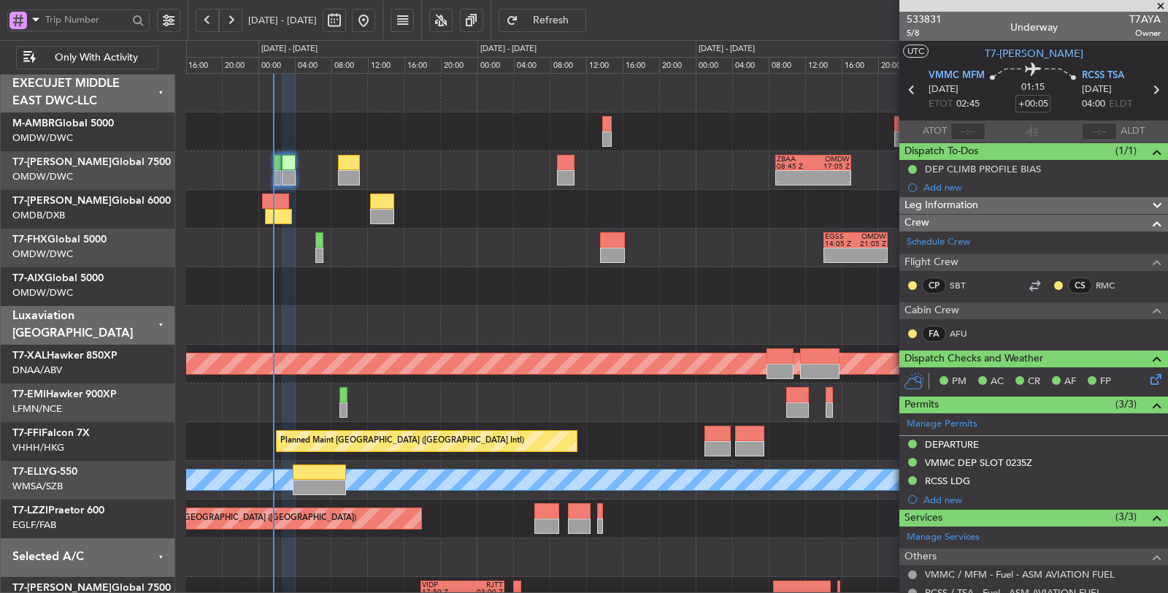
click at [314, 185] on div "- - ZBAA 08:45 Z OMDW 17:05 Z" at bounding box center [676, 170] width 981 height 39
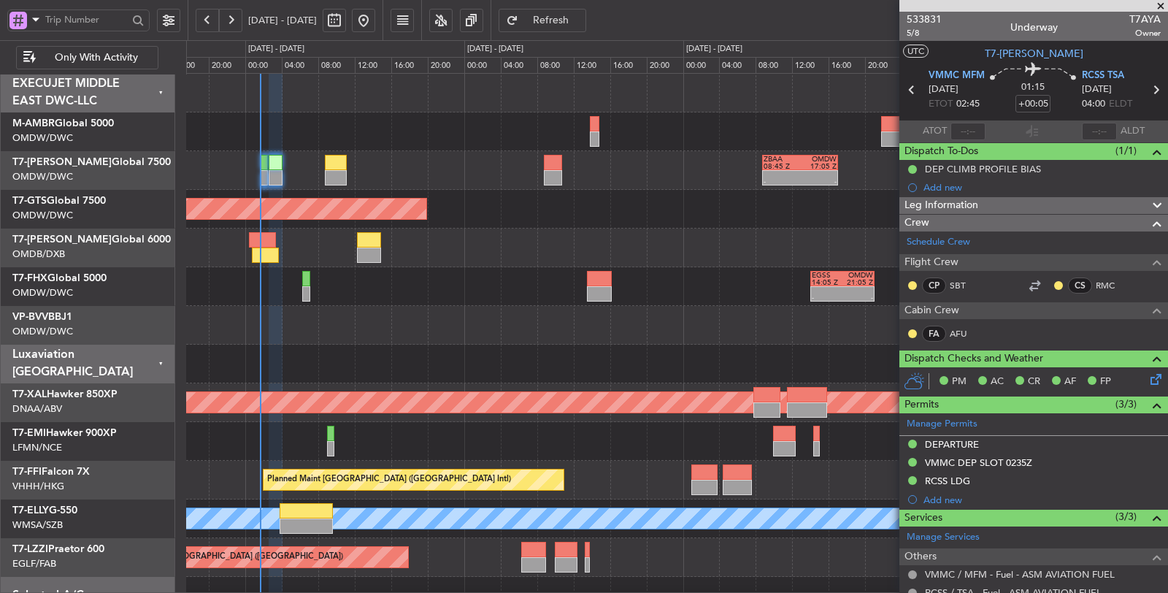
click at [264, 301] on div "- - EGSS 14:05 Z OMDW 21:05 Z" at bounding box center [677, 286] width 982 height 39
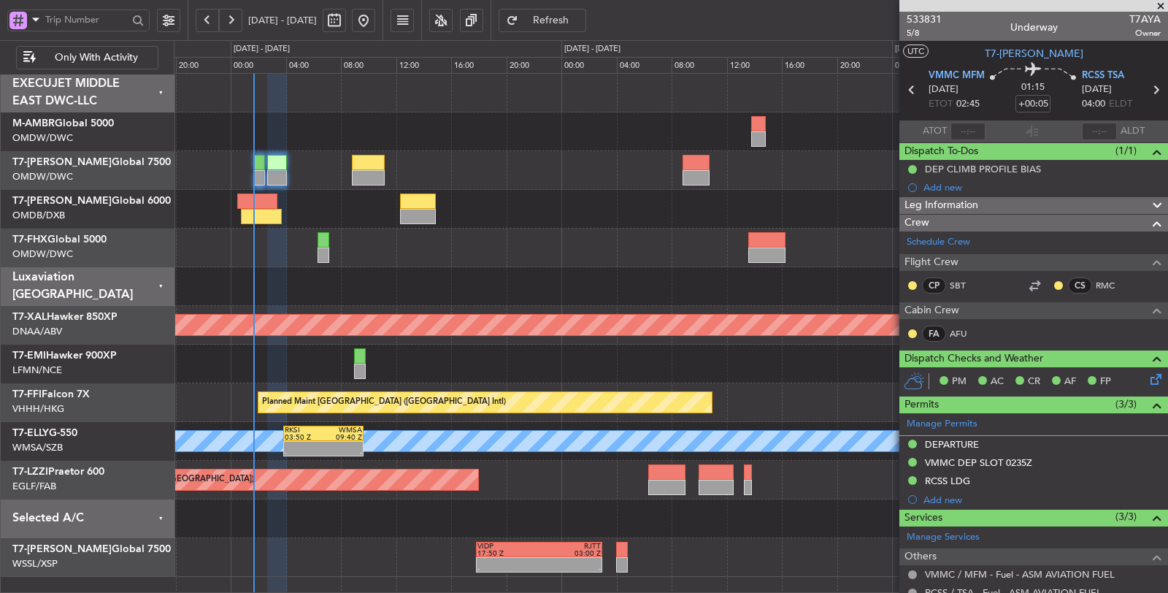
click at [236, 234] on div "- - EGSS 14:05 Z OMDW 21:05 Z" at bounding box center [671, 247] width 994 height 39
click at [242, 247] on div "- - EGSS 14:05 Z OMDW 21:05 Z" at bounding box center [671, 247] width 994 height 39
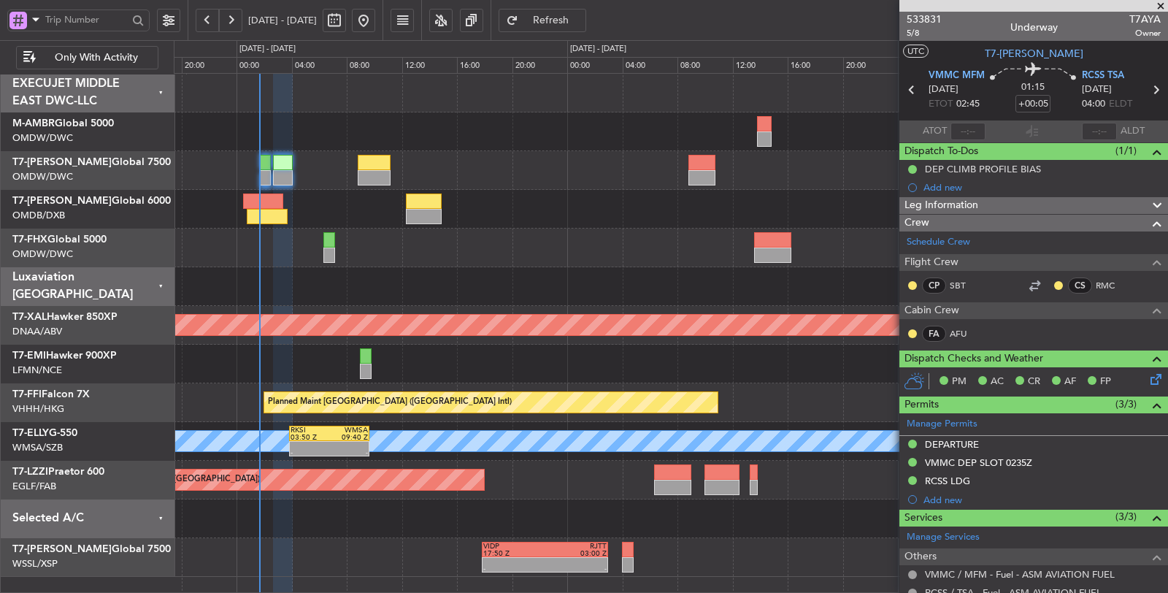
click at [280, 244] on div "- - EGSS 14:05 Z OMDW 21:05 Z" at bounding box center [671, 247] width 994 height 39
click at [307, 245] on div "- - EGSS 14:05 Z OMDW 21:05 Z" at bounding box center [671, 247] width 994 height 39
type input "[PERSON_NAME] (SYS)"
type input "7098"
type input "[PERSON_NAME] (SYS)"
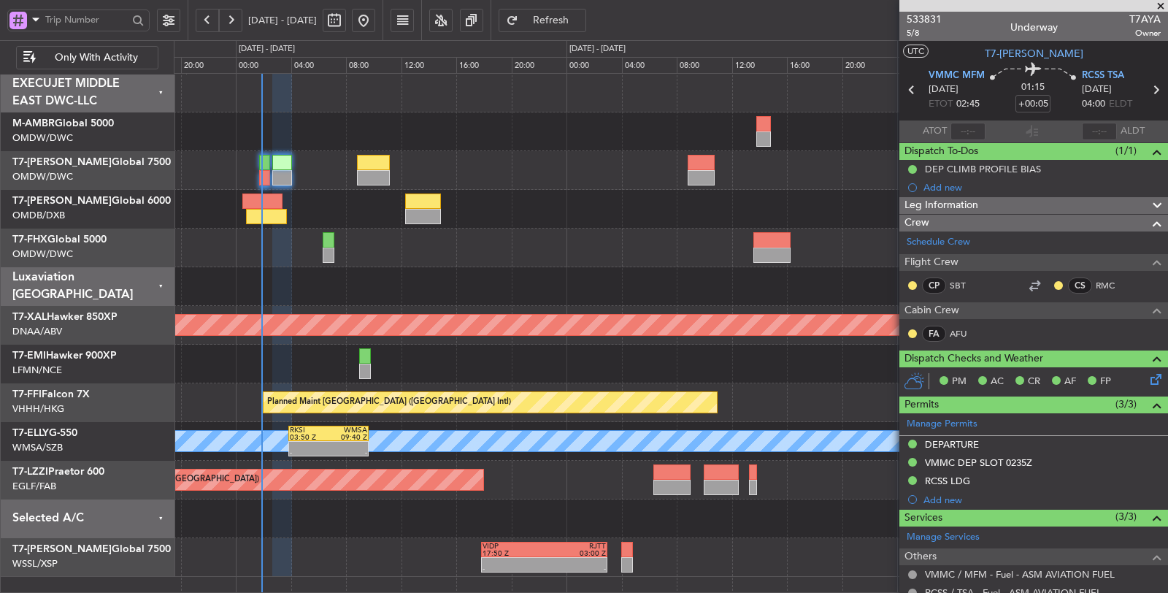
type input "7098"
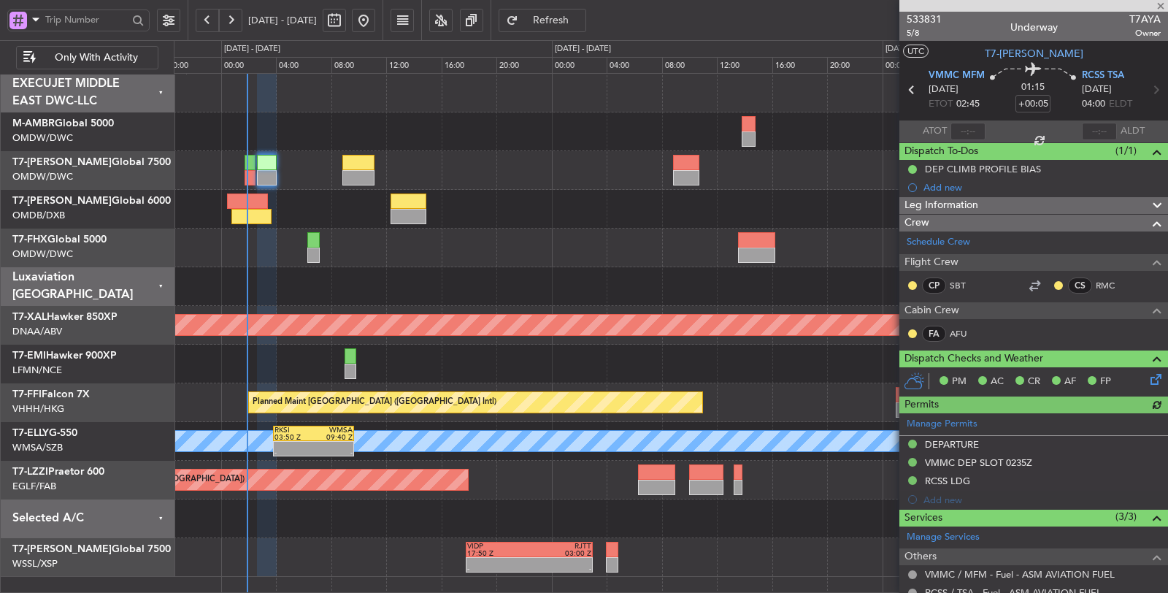
type input "[PERSON_NAME] (SYS)"
type input "7098"
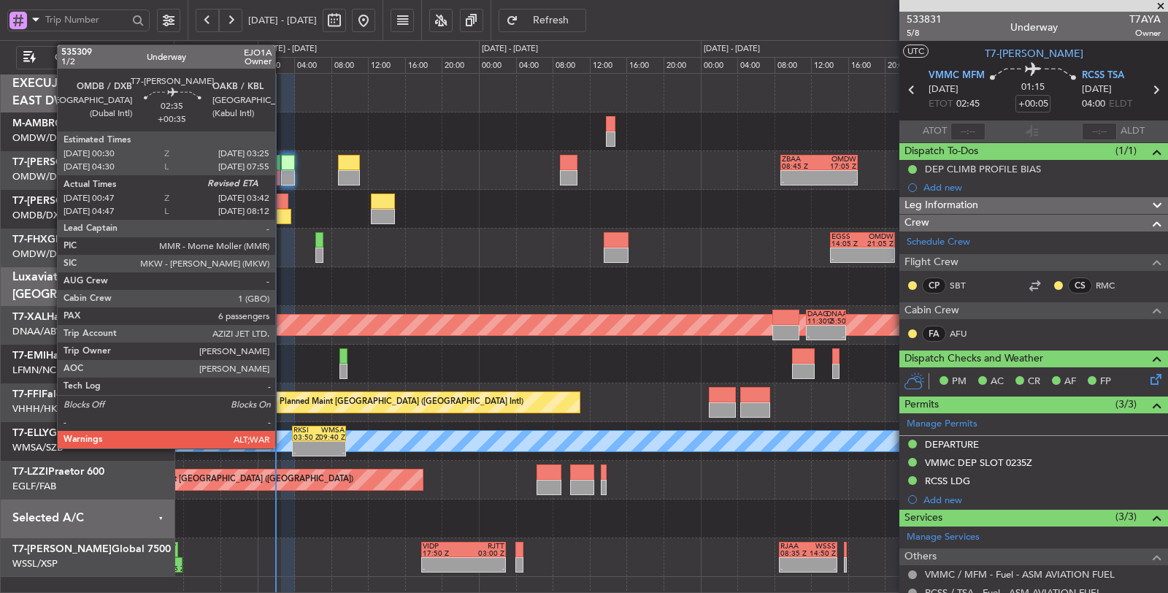
click at [282, 212] on div at bounding box center [277, 216] width 27 height 15
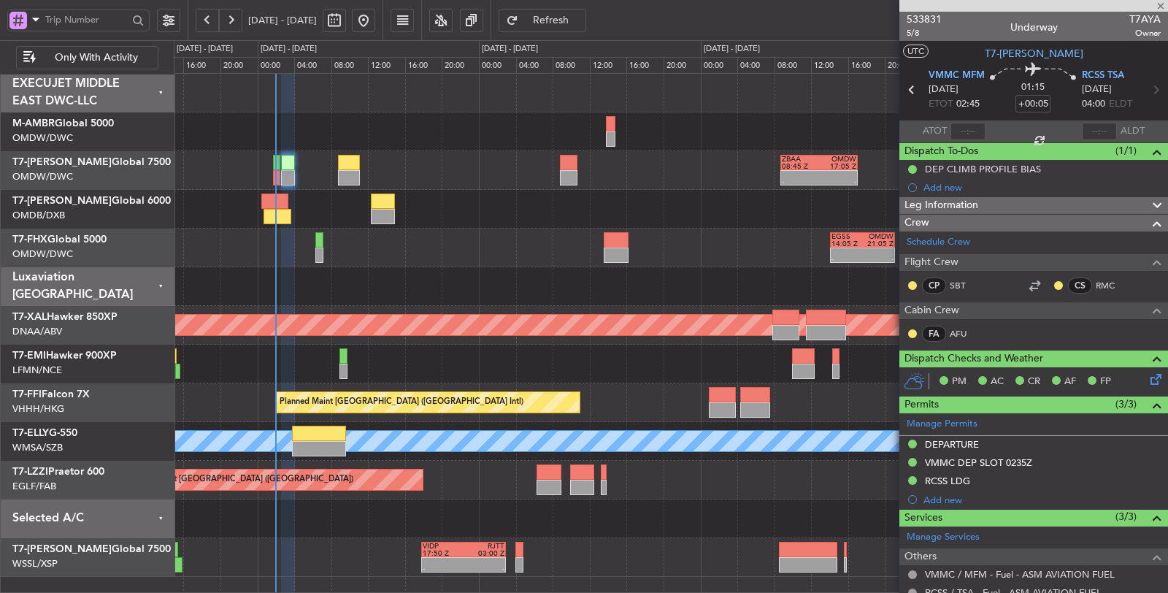
type input "+00:35"
type input "01:02"
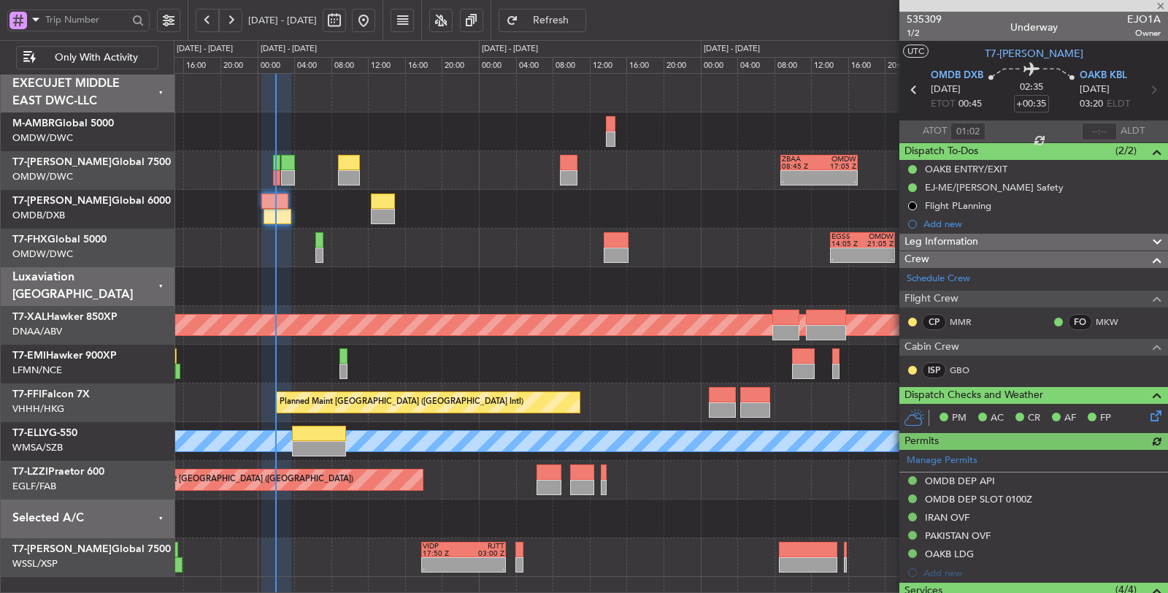
type input "[PERSON_NAME] (SYS)"
type input "7070"
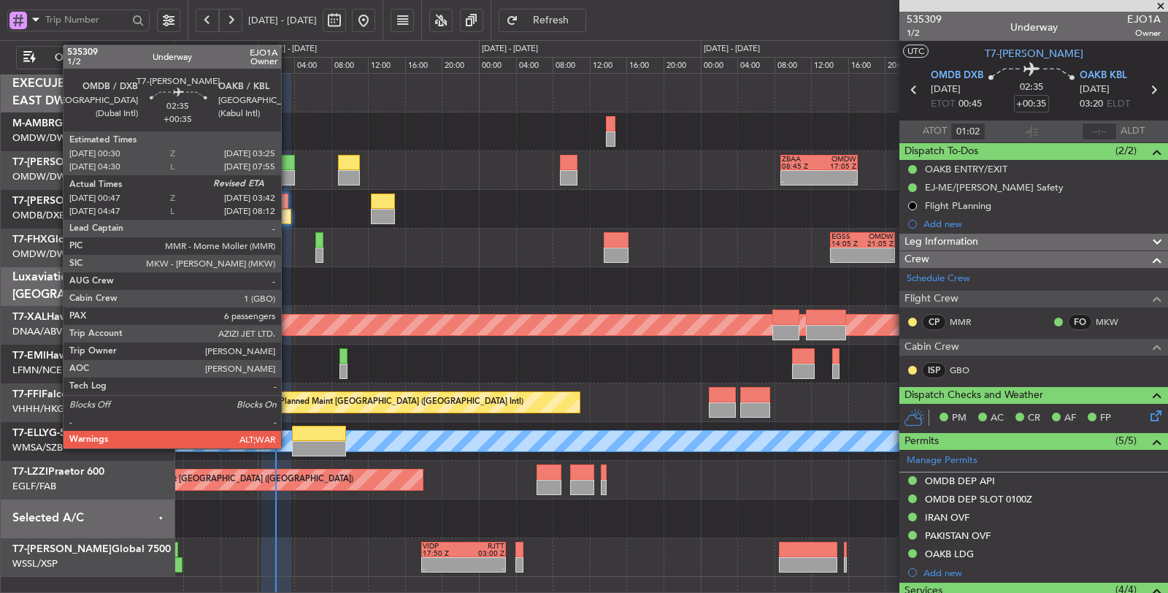
click at [288, 215] on div at bounding box center [277, 216] width 27 height 15
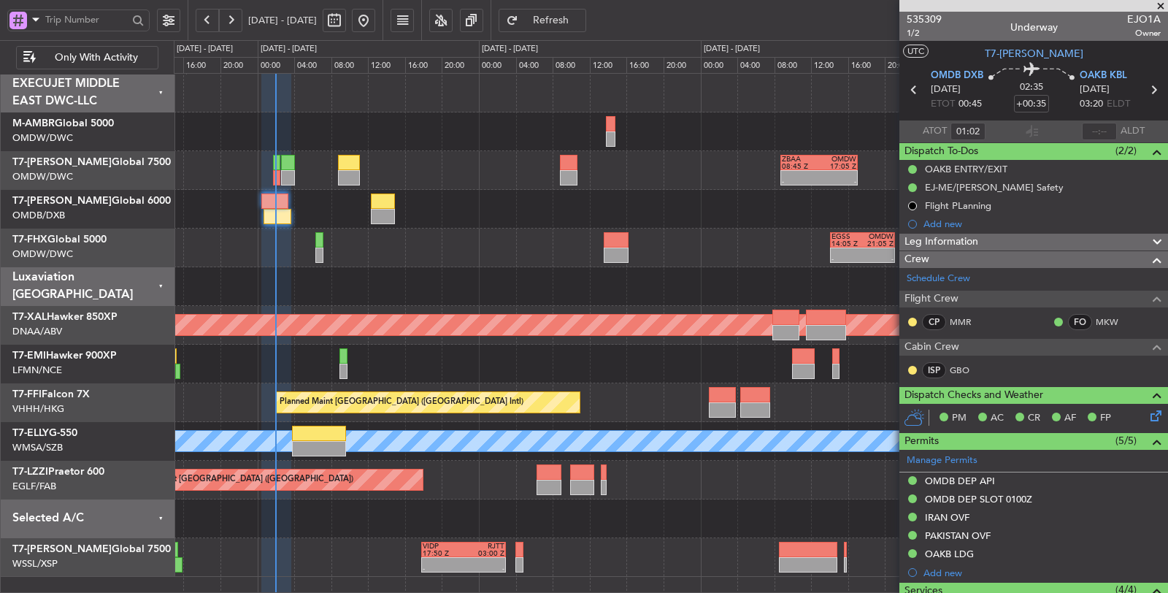
click at [581, 20] on span "Refresh" at bounding box center [551, 20] width 60 height 10
type input "[PERSON_NAME] (SYS)"
type input "7070"
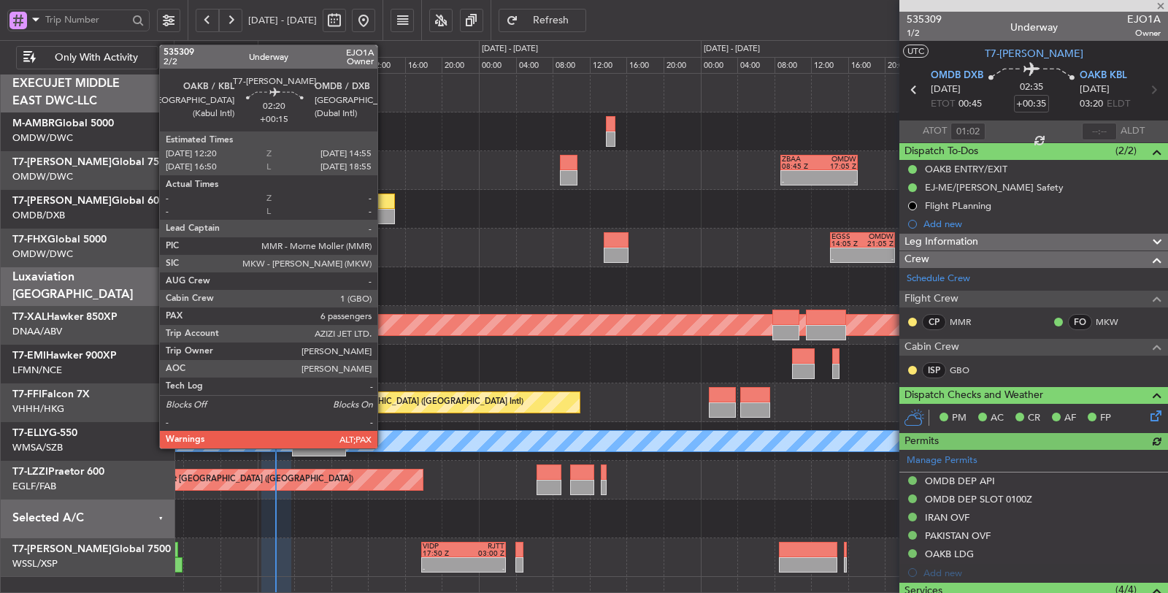
click at [385, 206] on div at bounding box center [383, 200] width 24 height 15
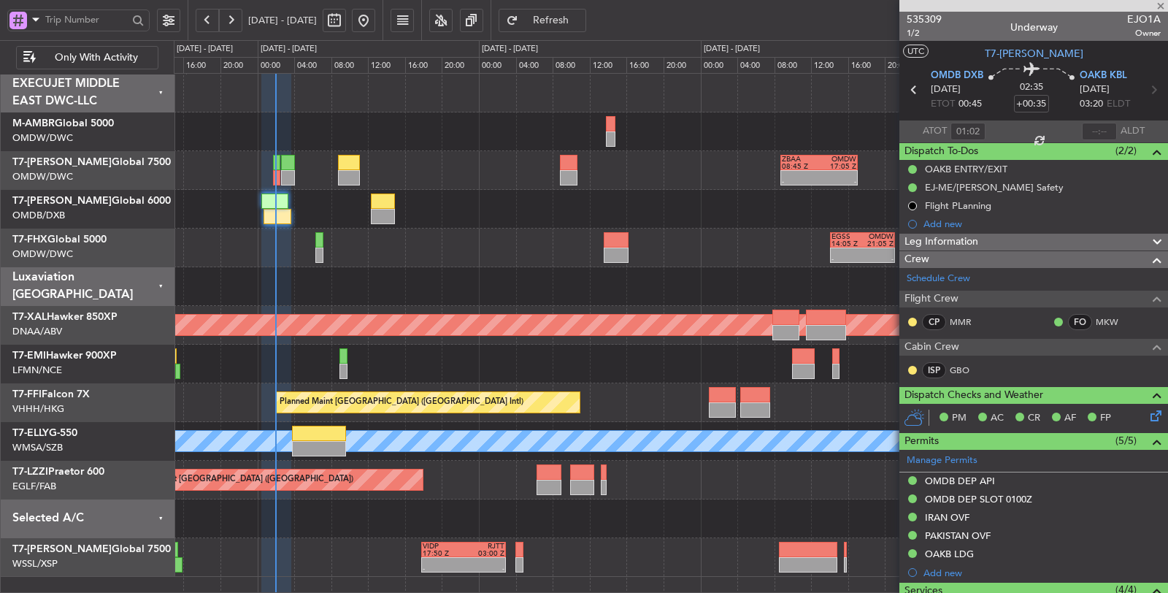
type input "+00:15"
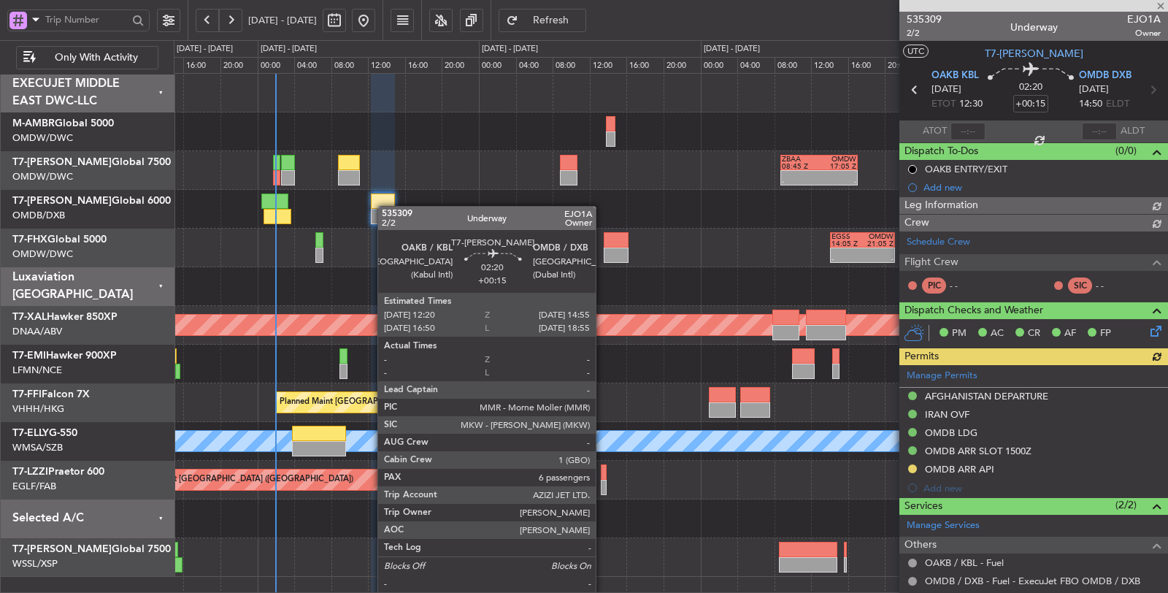
type input "[PERSON_NAME] (SYS)"
type input "7071"
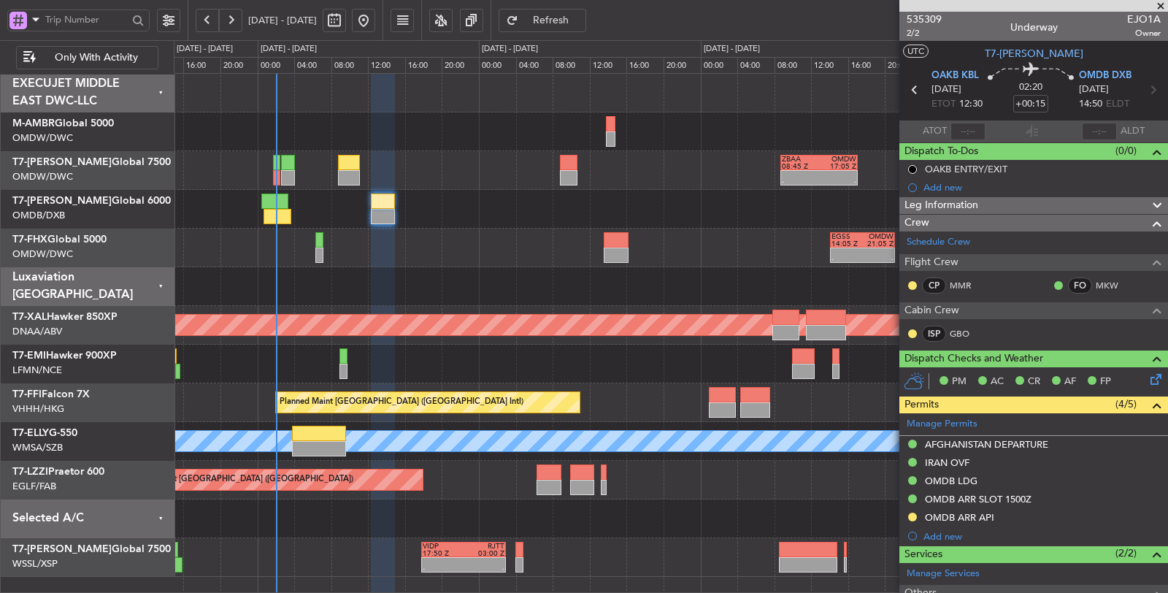
type input "[PERSON_NAME] (SYS)"
type input "7071"
type input "[PERSON_NAME] (SYS)"
type input "7071"
type input "[PERSON_NAME] (SYS)"
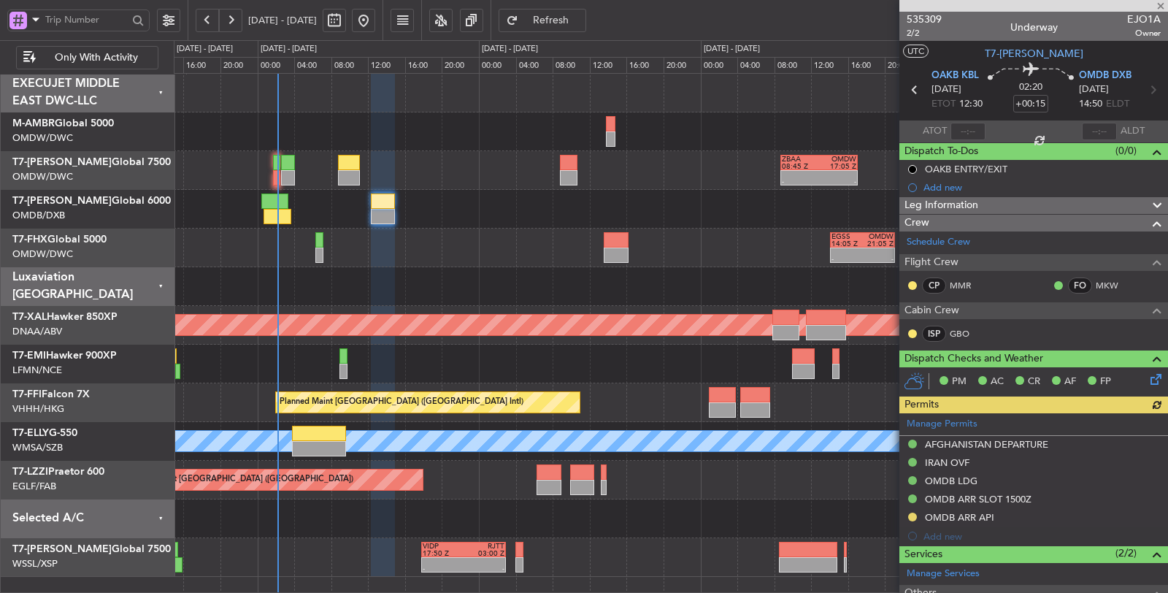
type input "7071"
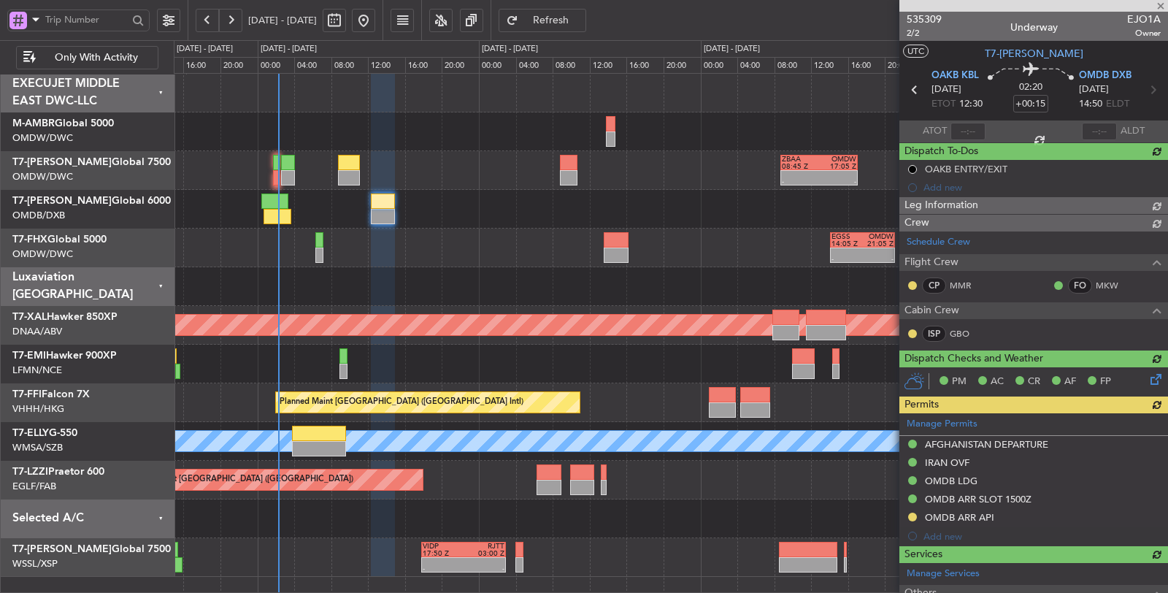
type input "[PERSON_NAME] (SYS)"
type input "7071"
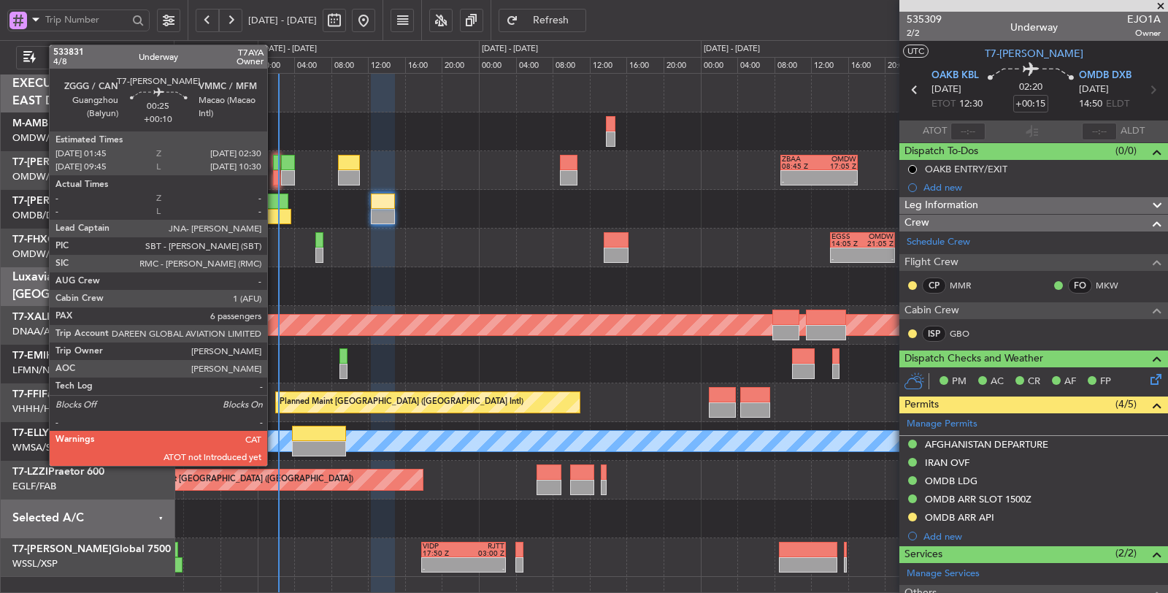
click at [274, 179] on div at bounding box center [276, 177] width 7 height 15
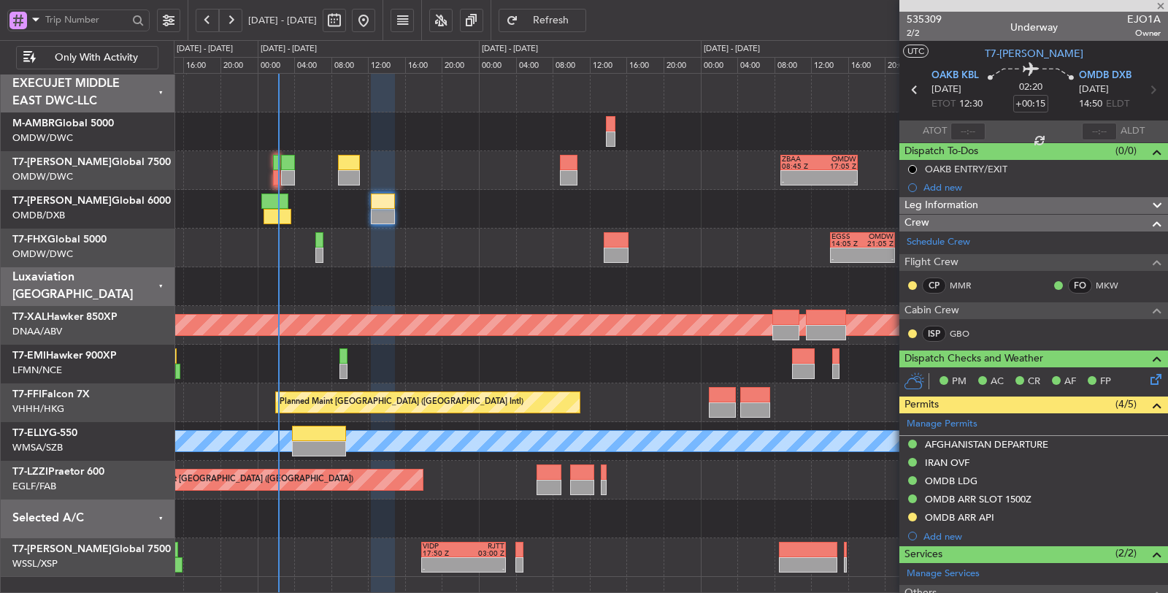
type input "+00:10"
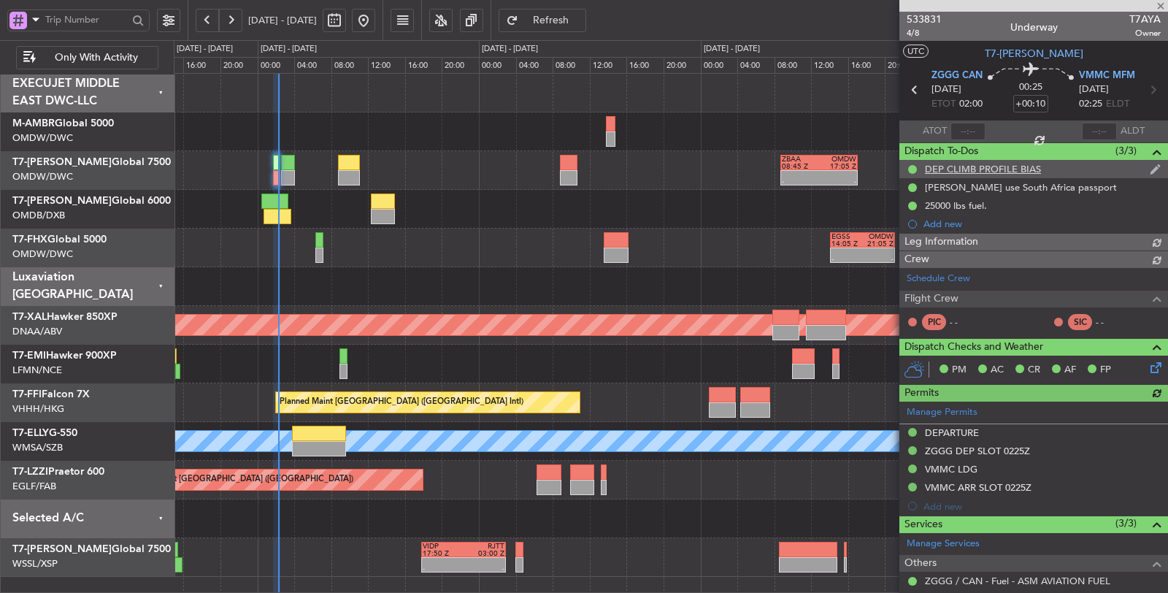
type input "[PERSON_NAME] (SYS)"
type input "7097"
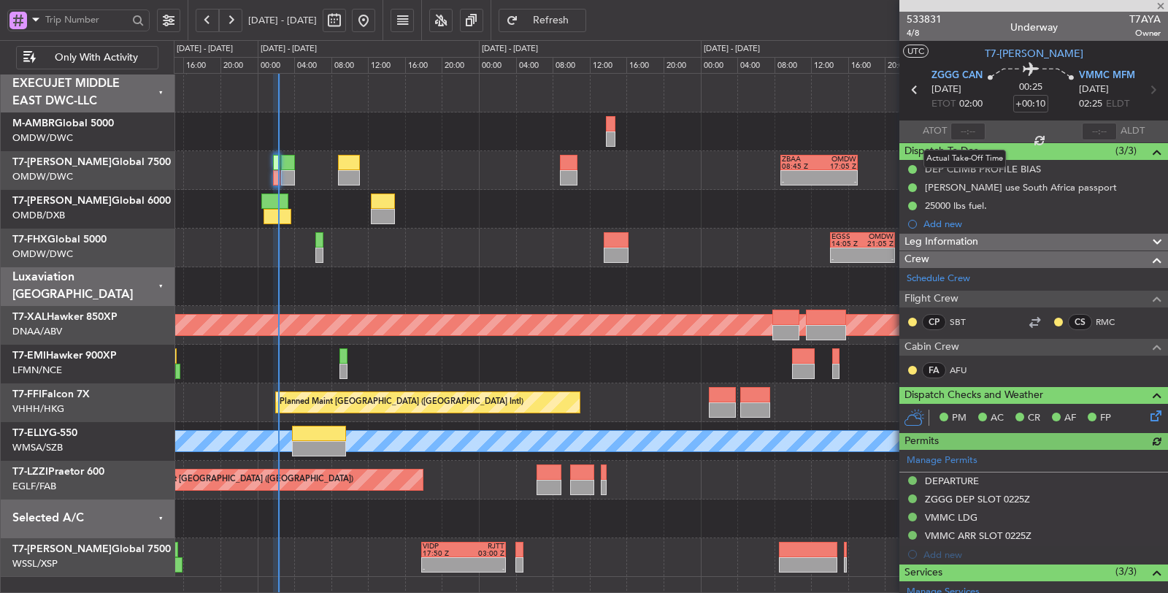
click at [966, 129] on div at bounding box center [967, 132] width 35 height 18
click at [958, 135] on input "text" at bounding box center [967, 132] width 35 height 18
type input "02:16"
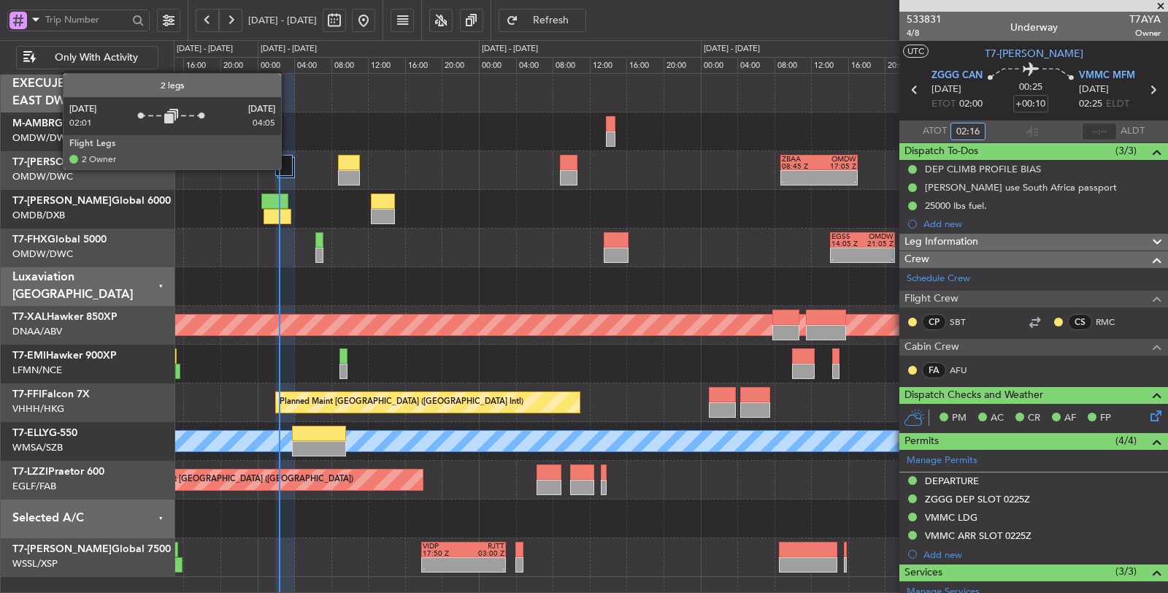
click at [287, 166] on div at bounding box center [284, 165] width 18 height 21
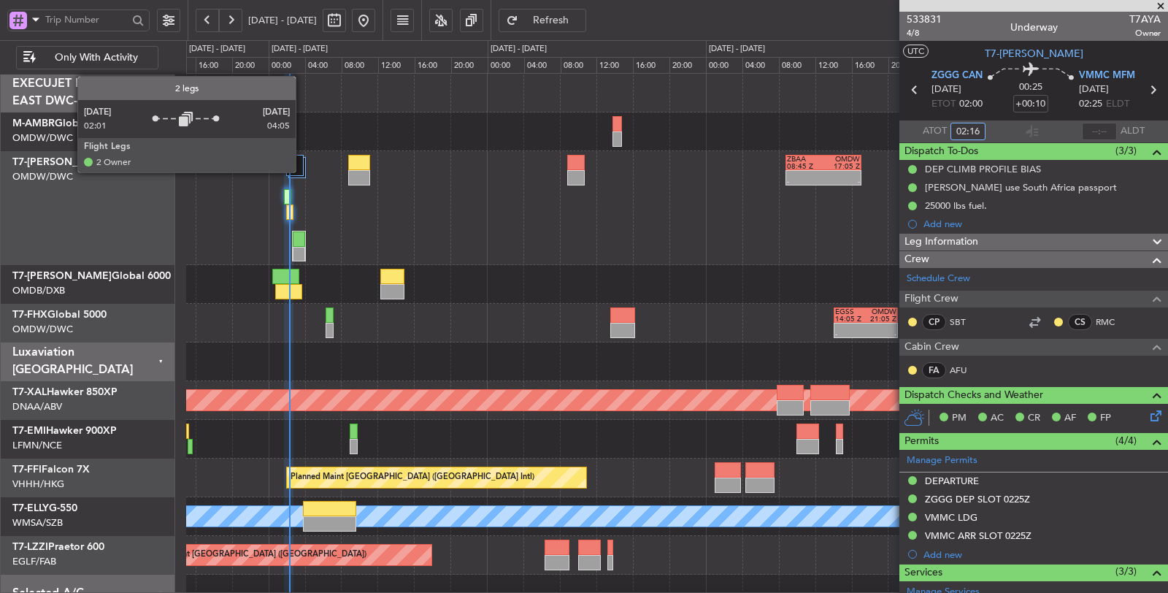
click at [303, 172] on div at bounding box center [294, 165] width 17 height 21
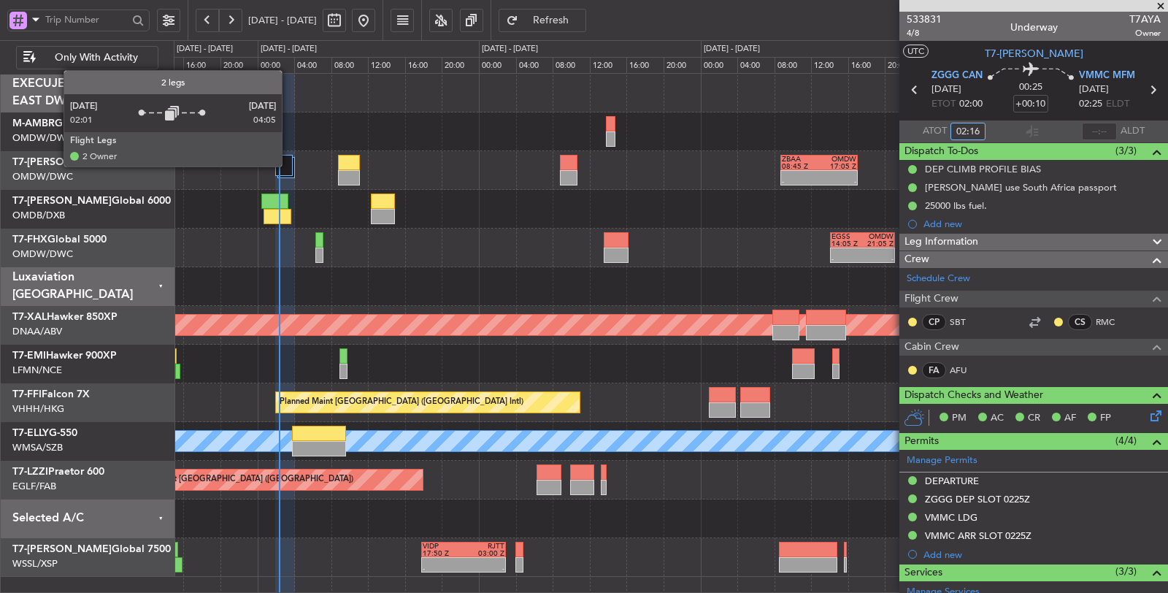
click at [288, 165] on div at bounding box center [284, 165] width 18 height 21
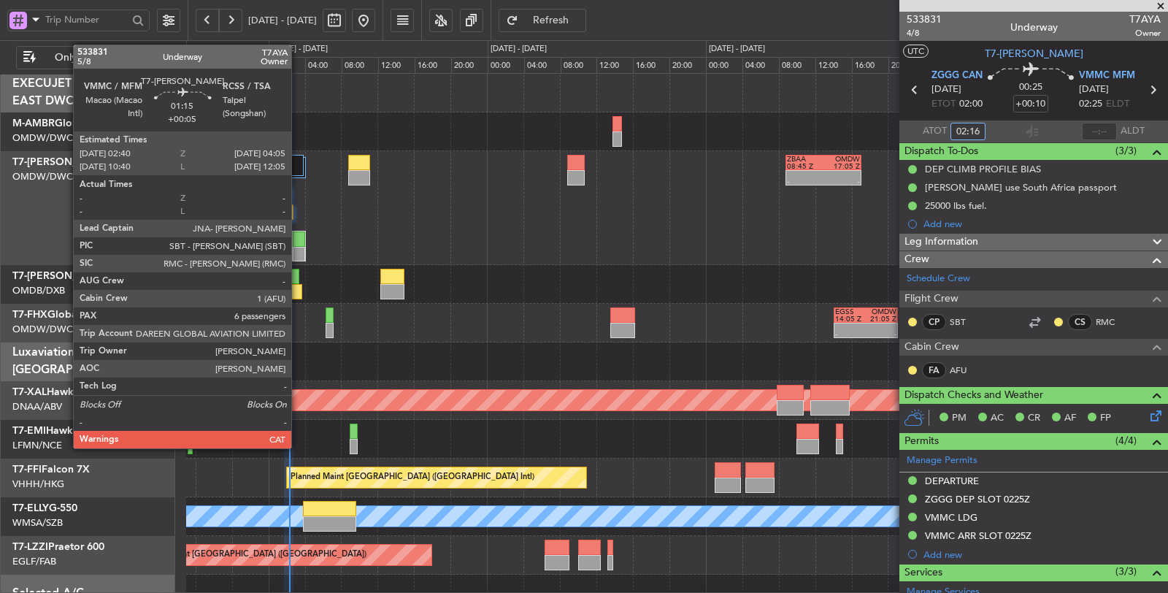
click at [300, 244] on div at bounding box center [299, 238] width 12 height 15
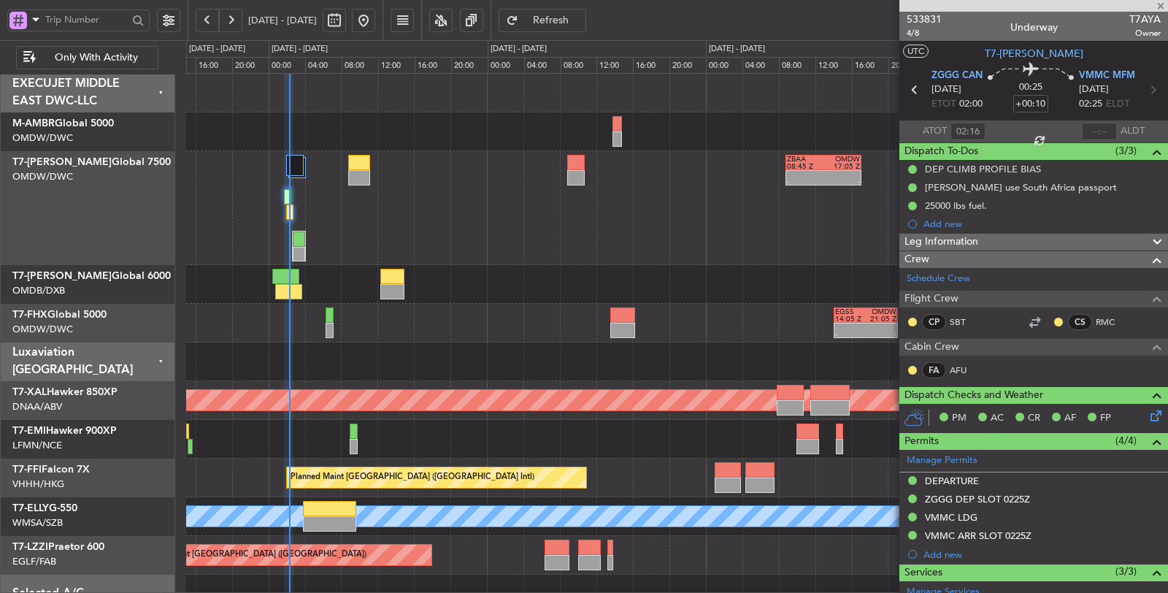
type input "+00:05"
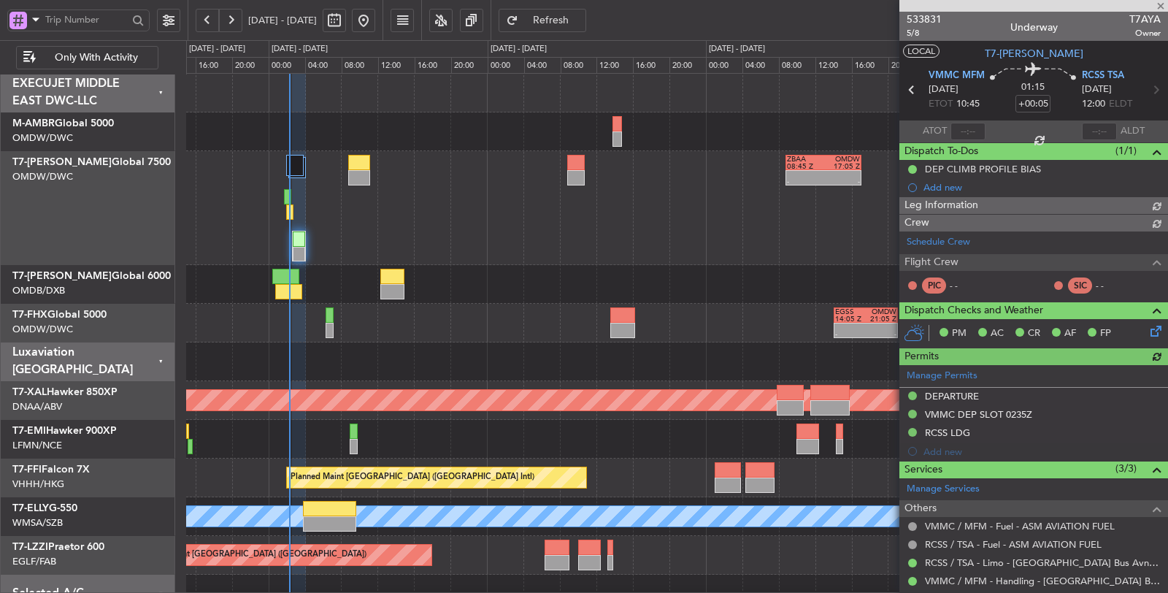
type input "[PERSON_NAME] (SYS)"
type input "7098"
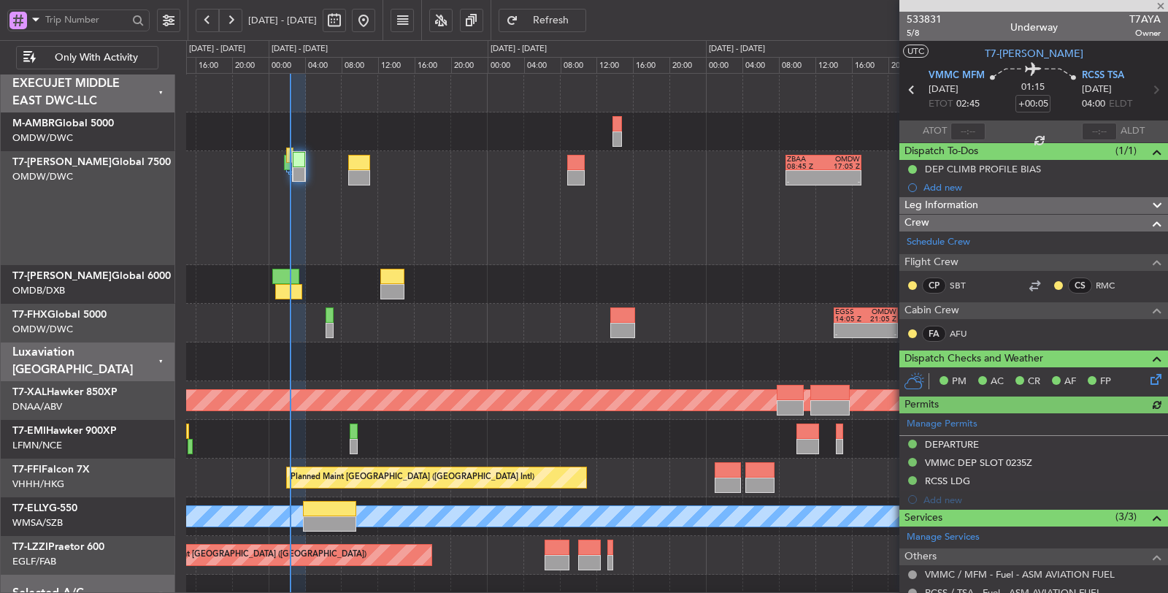
type input "[PERSON_NAME] (SYS)"
type input "7098"
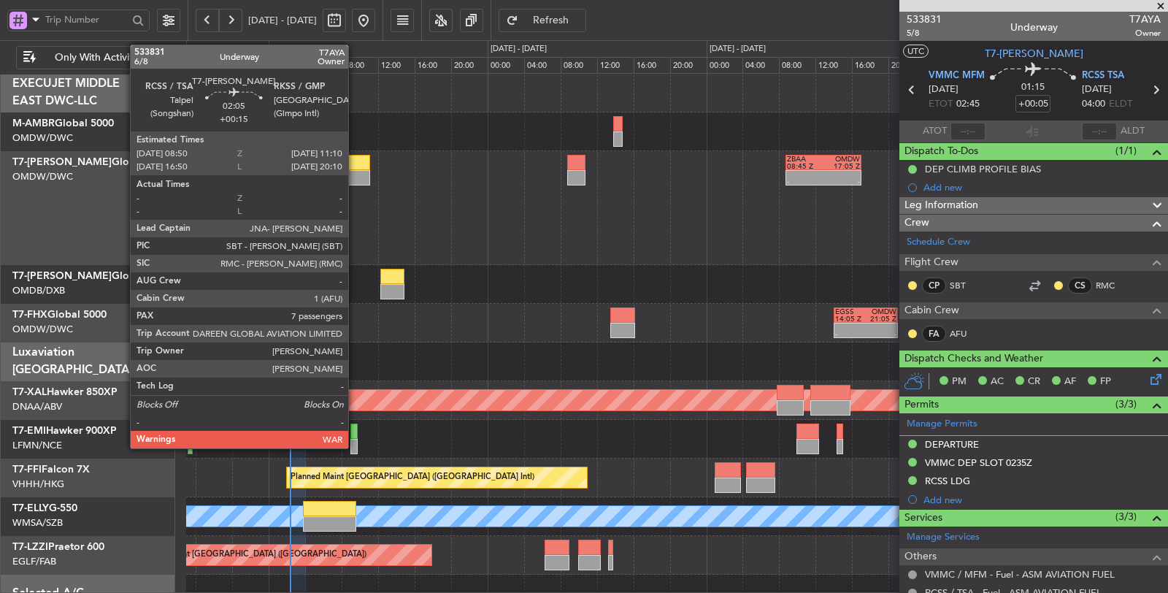
click at [355, 177] on div at bounding box center [359, 177] width 22 height 15
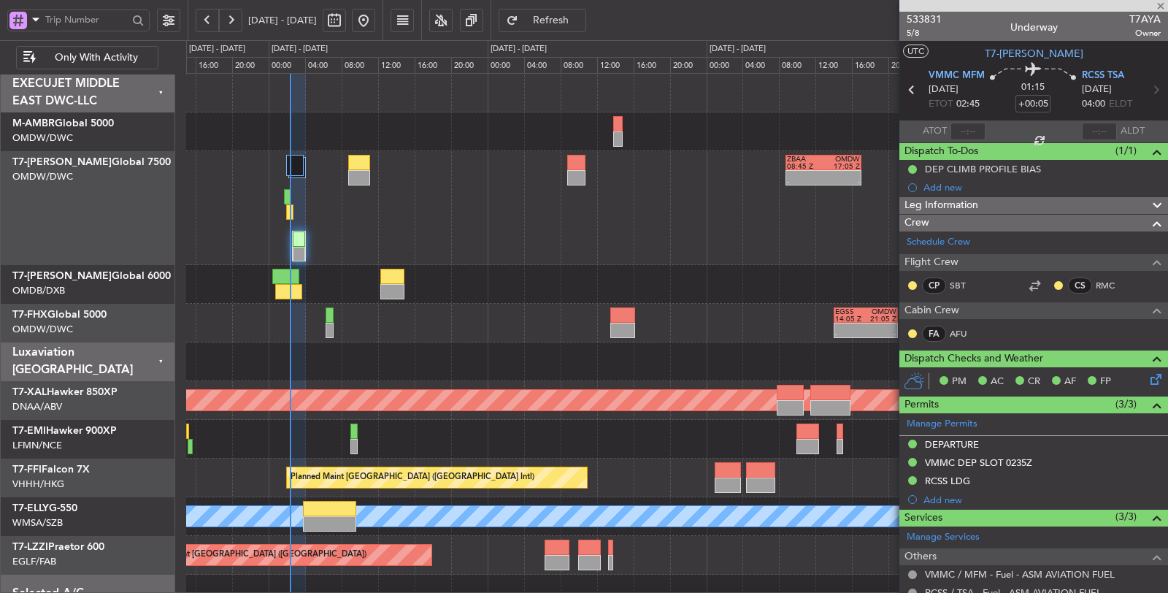
click at [355, 177] on div at bounding box center [359, 177] width 22 height 15
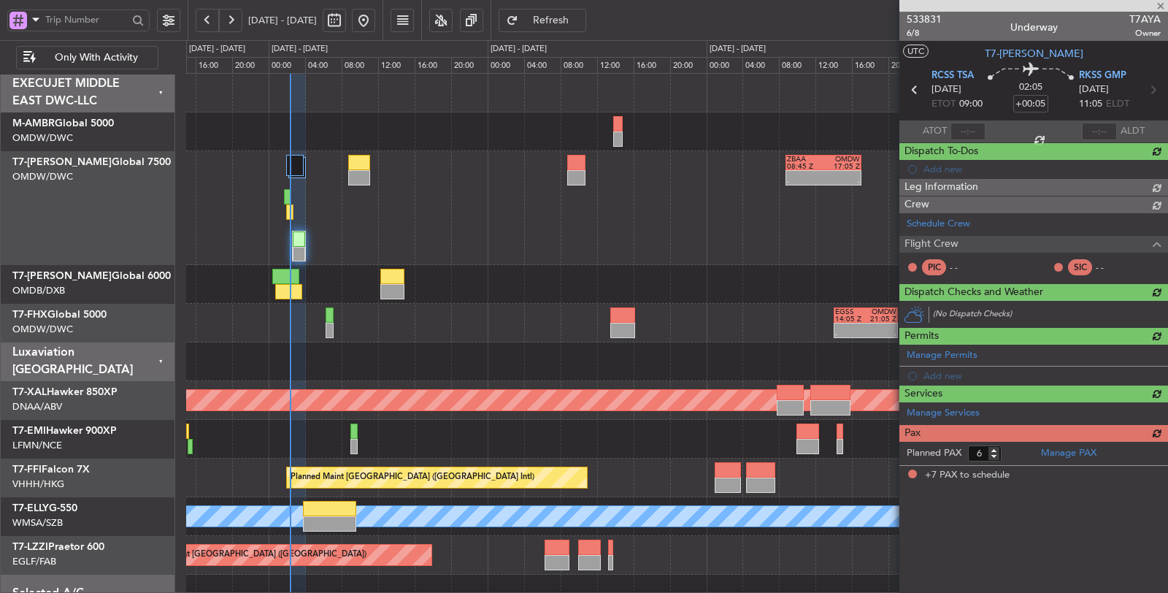
type input "+00:15"
type input "7"
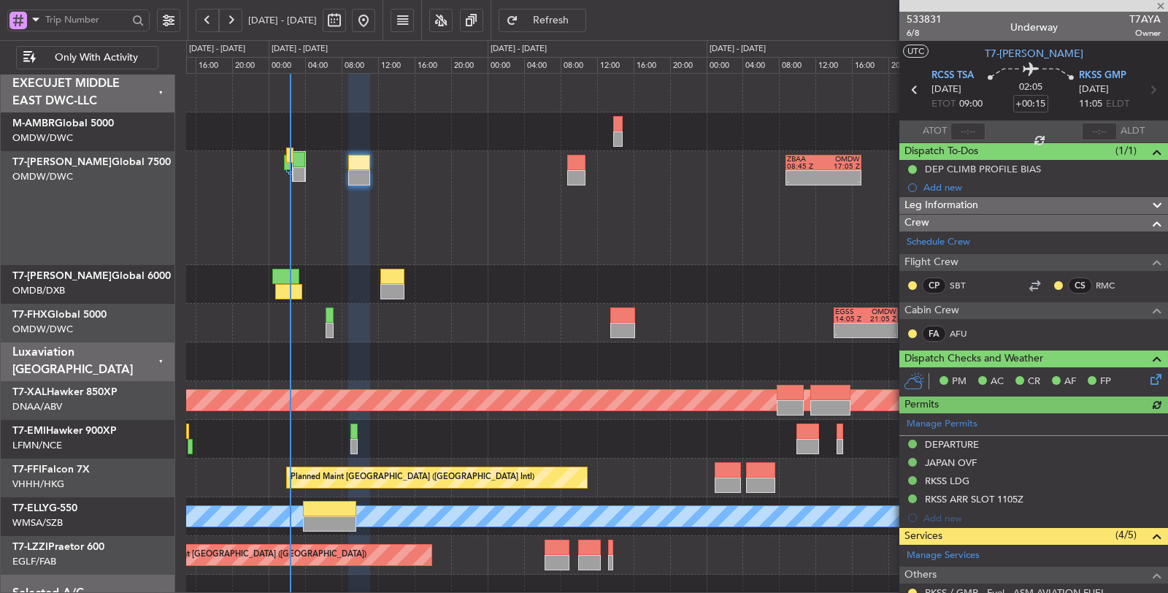
type input "[PERSON_NAME] (SYS)"
type input "7101"
type input "[PERSON_NAME] (SYS)"
type input "7101"
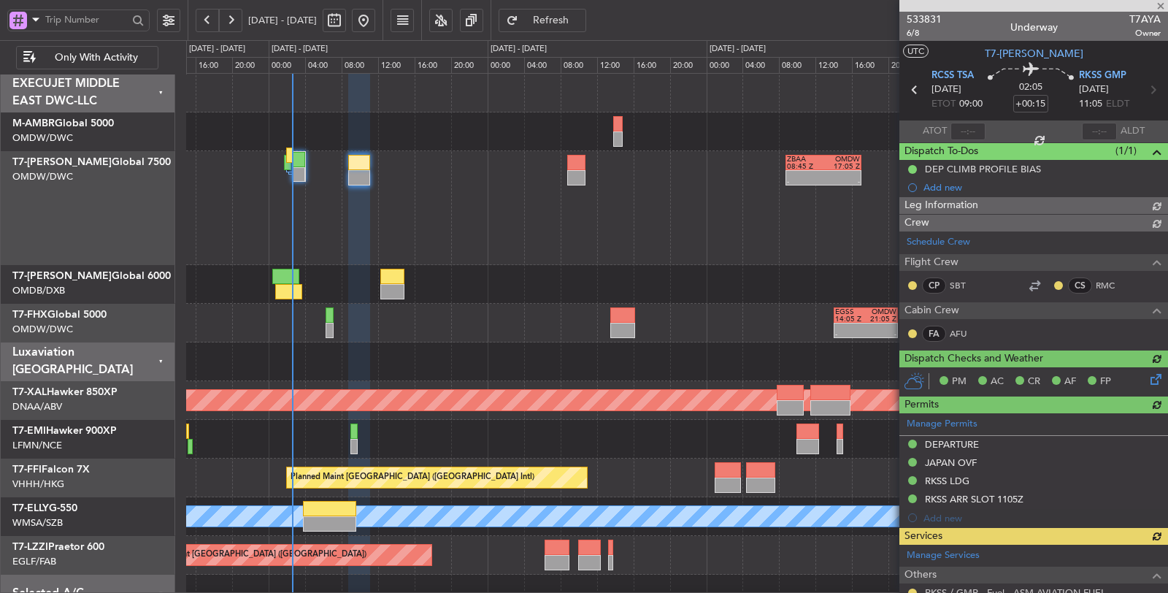
type input "[PERSON_NAME] (SYS)"
type input "7101"
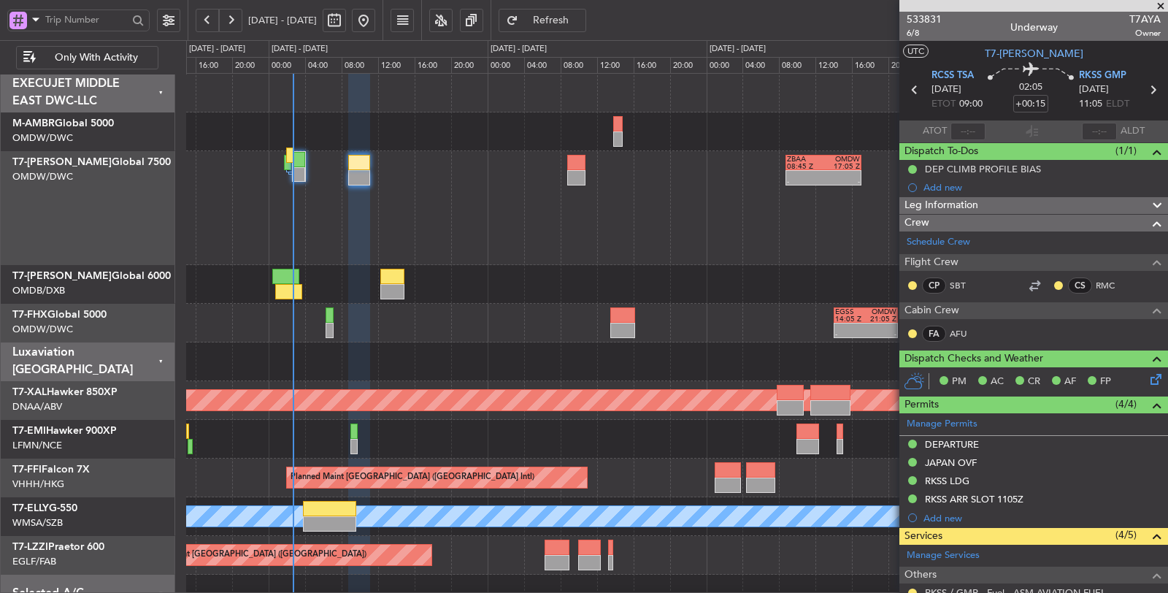
type input "[PERSON_NAME] (SYS)"
type input "7101"
type input "[PERSON_NAME] (SYS)"
type input "7101"
type input "[PERSON_NAME] (SYS)"
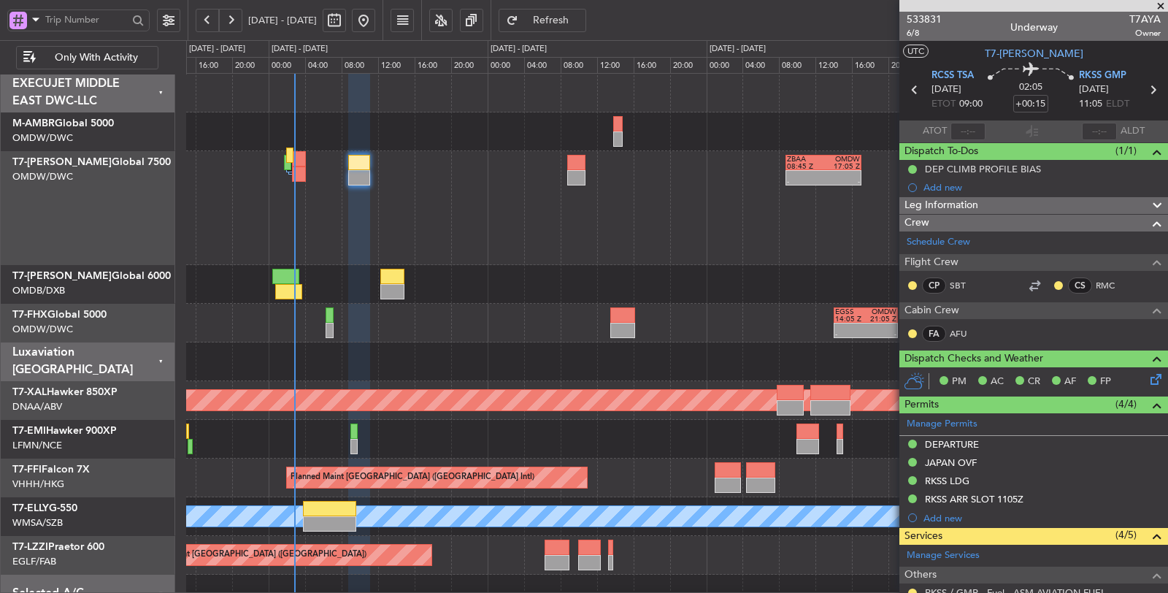
type input "7101"
